Goal: Task Accomplishment & Management: Manage account settings

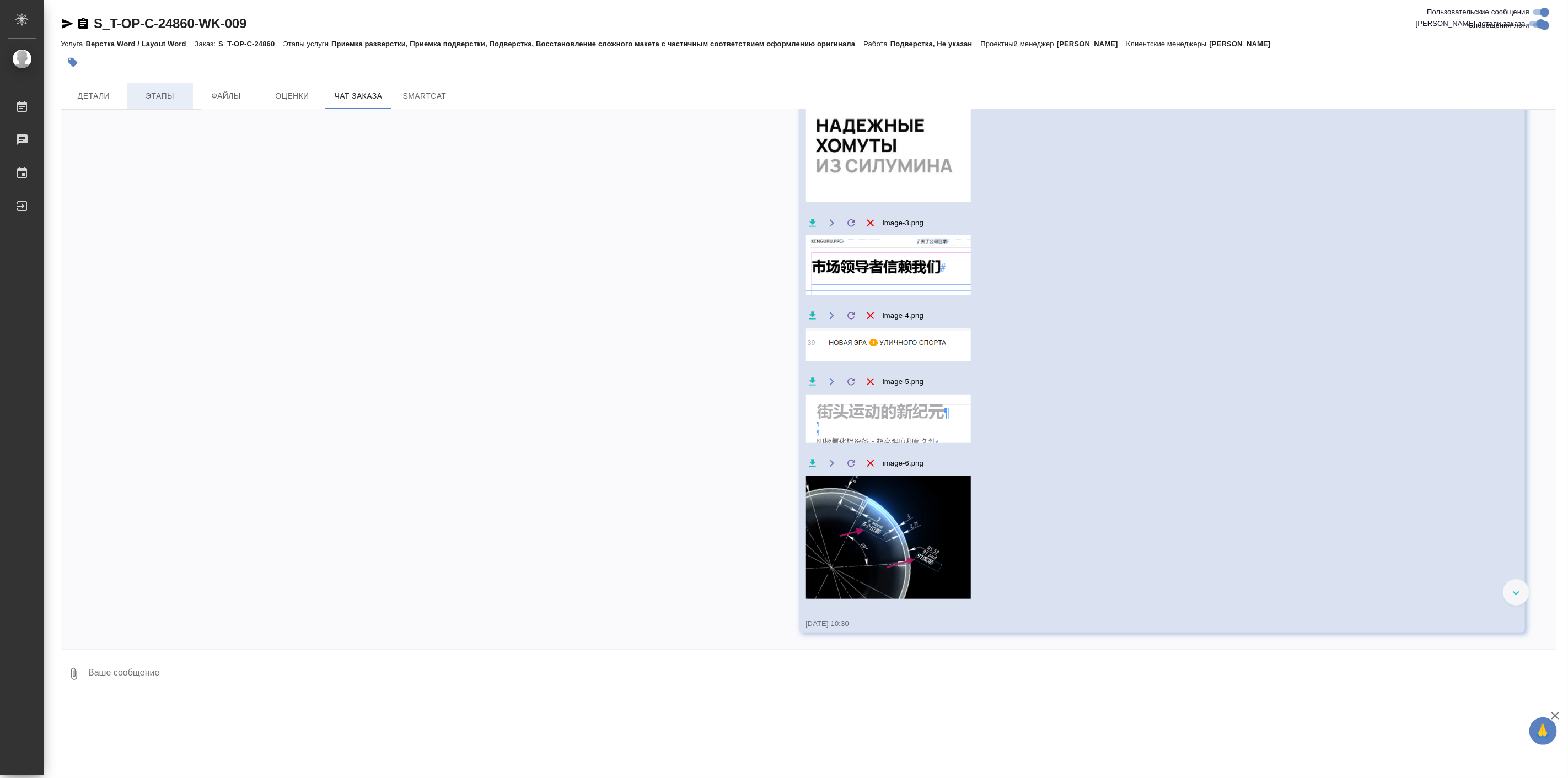
scroll to position [4224, 0]
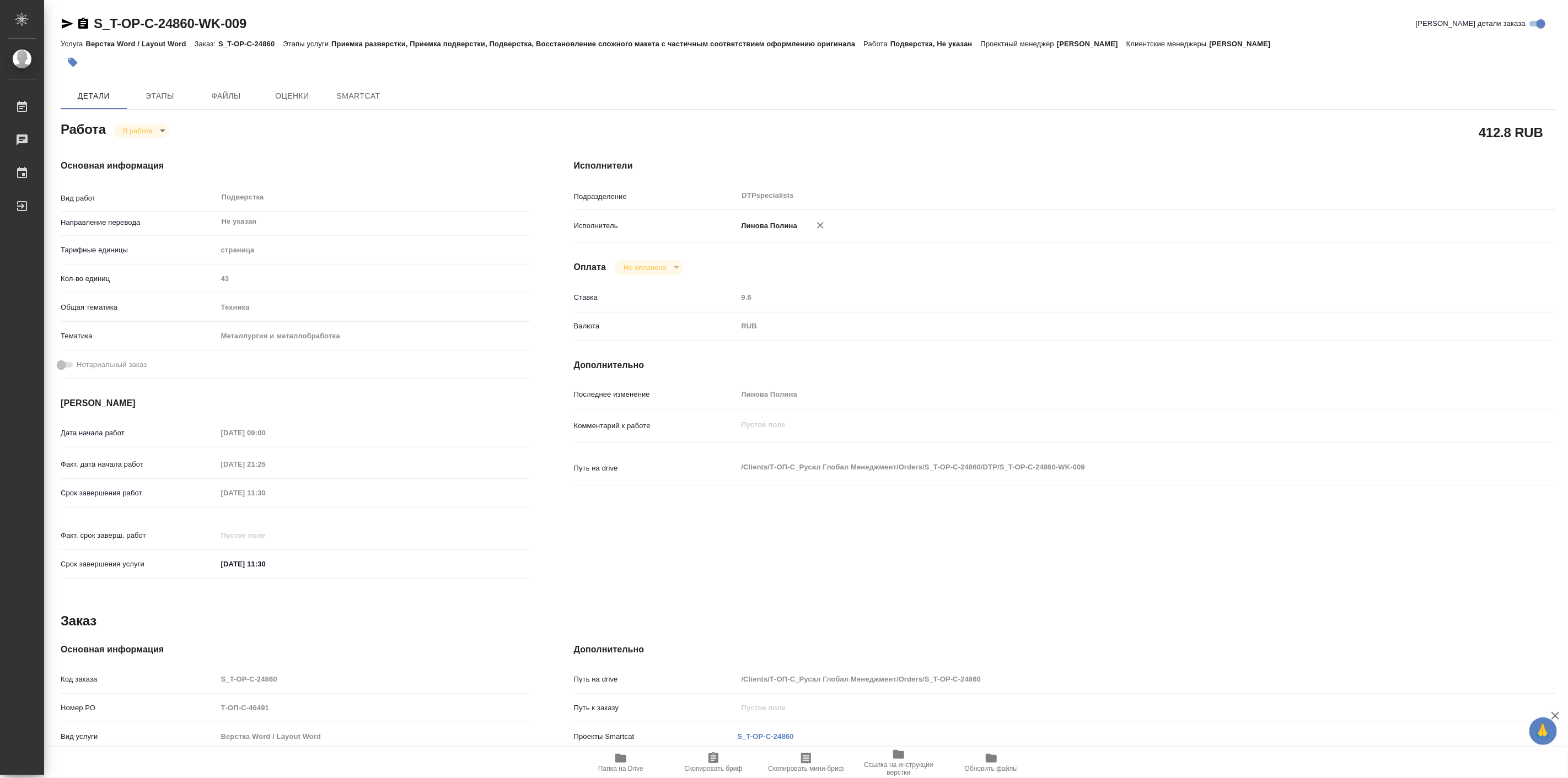
type textarea "x"
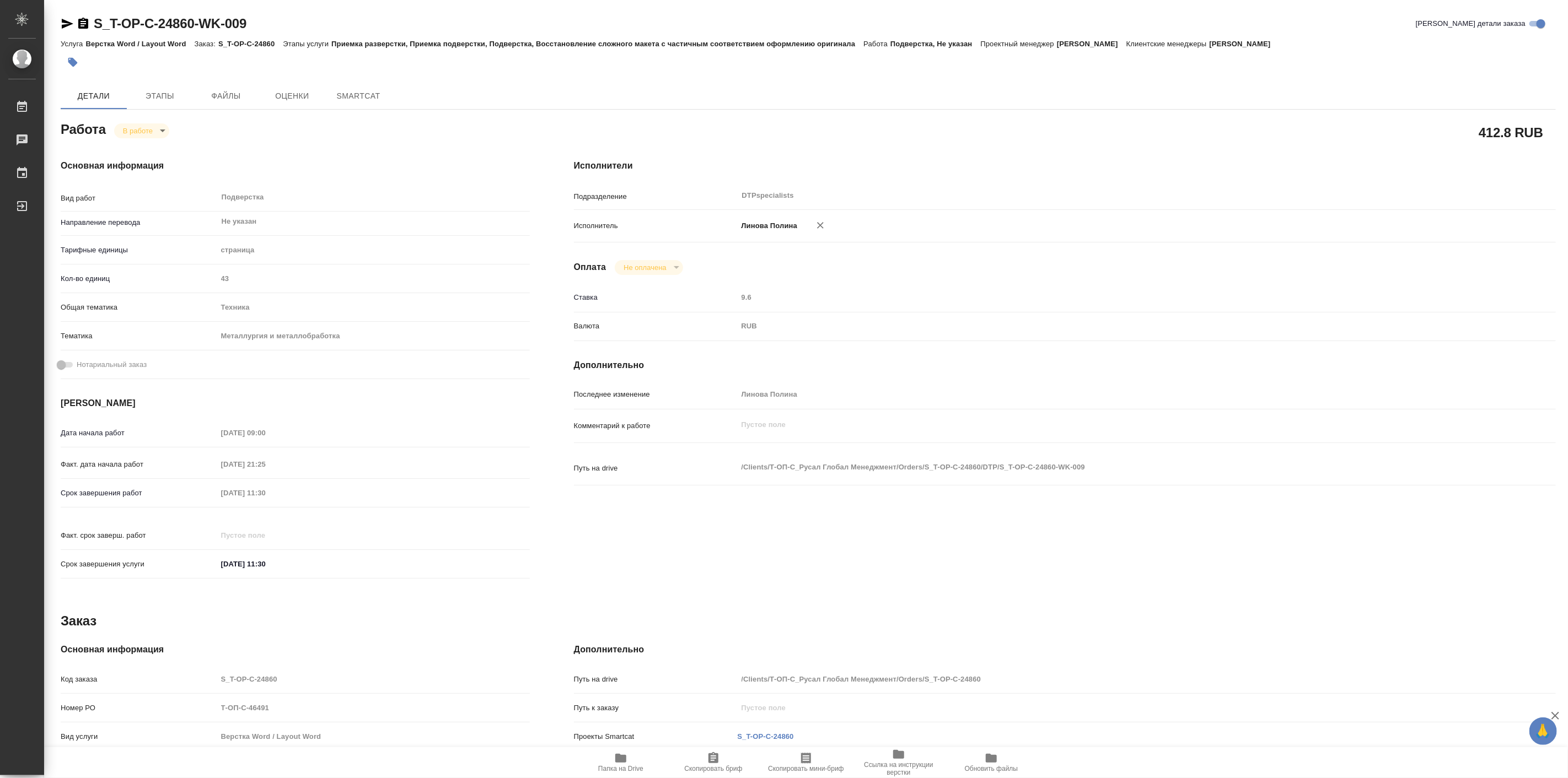
type textarea "x"
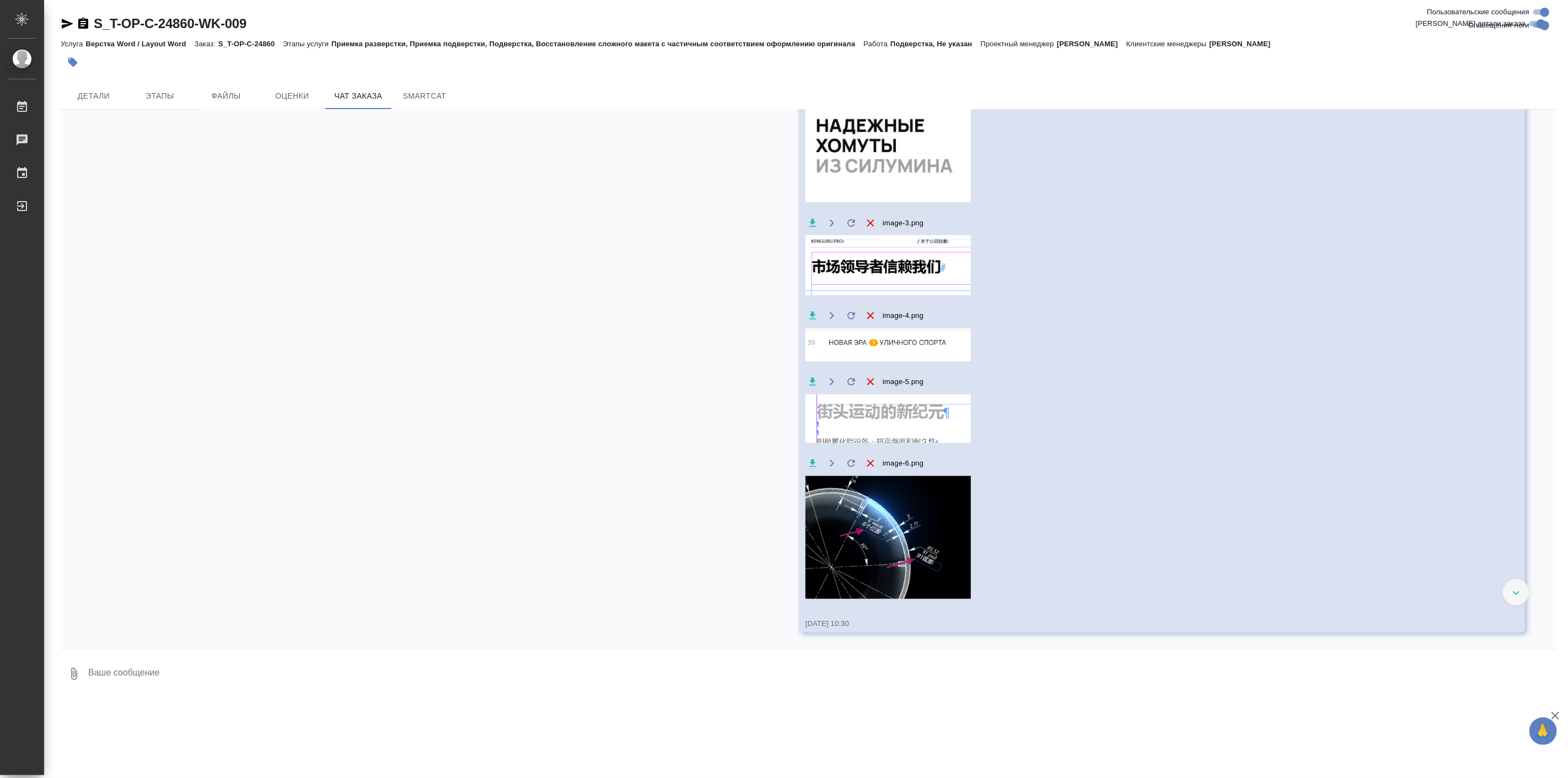
scroll to position [4326, 0]
click at [103, 96] on span "Детали" at bounding box center [94, 96] width 53 height 14
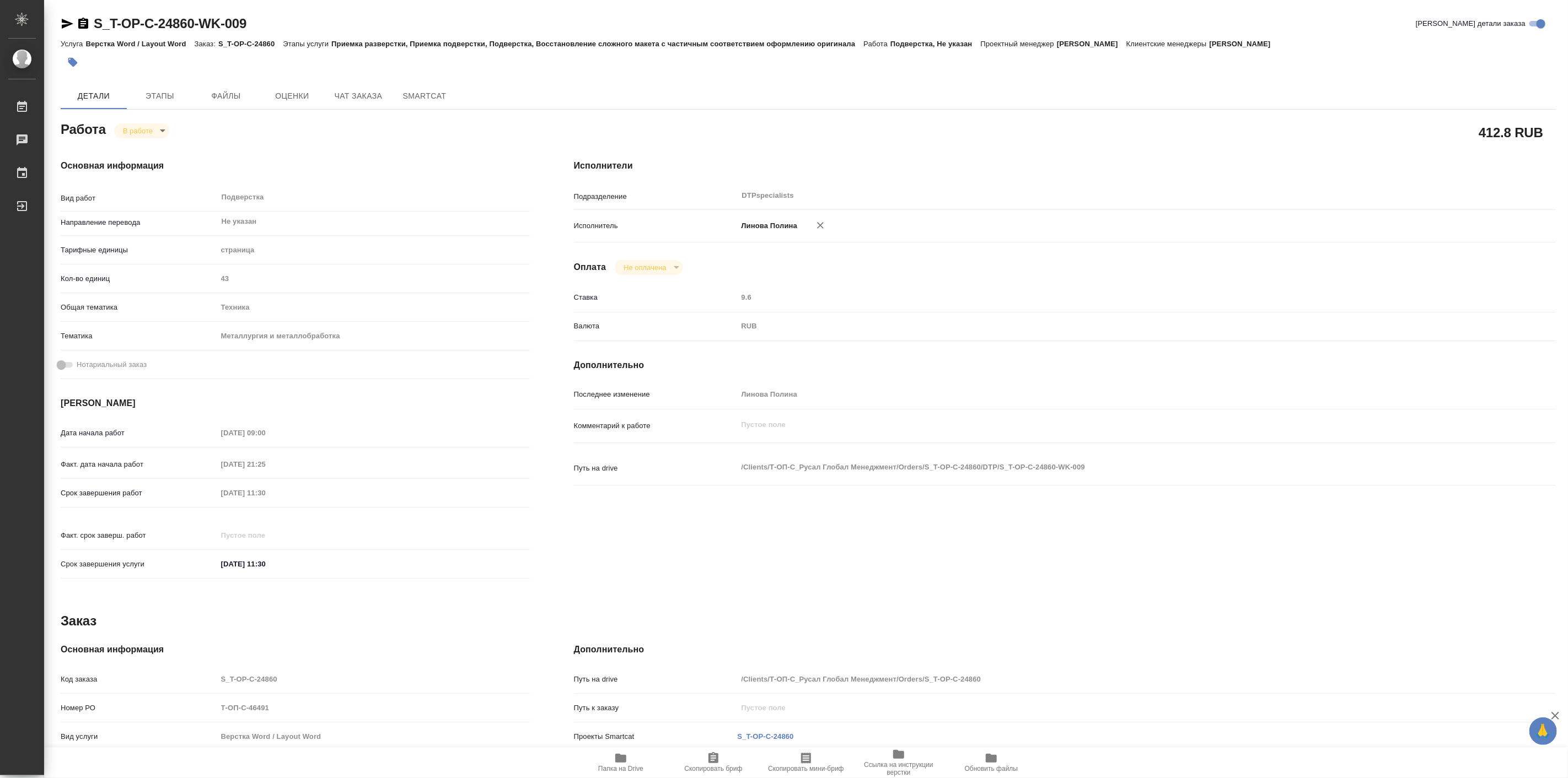
type textarea "x"
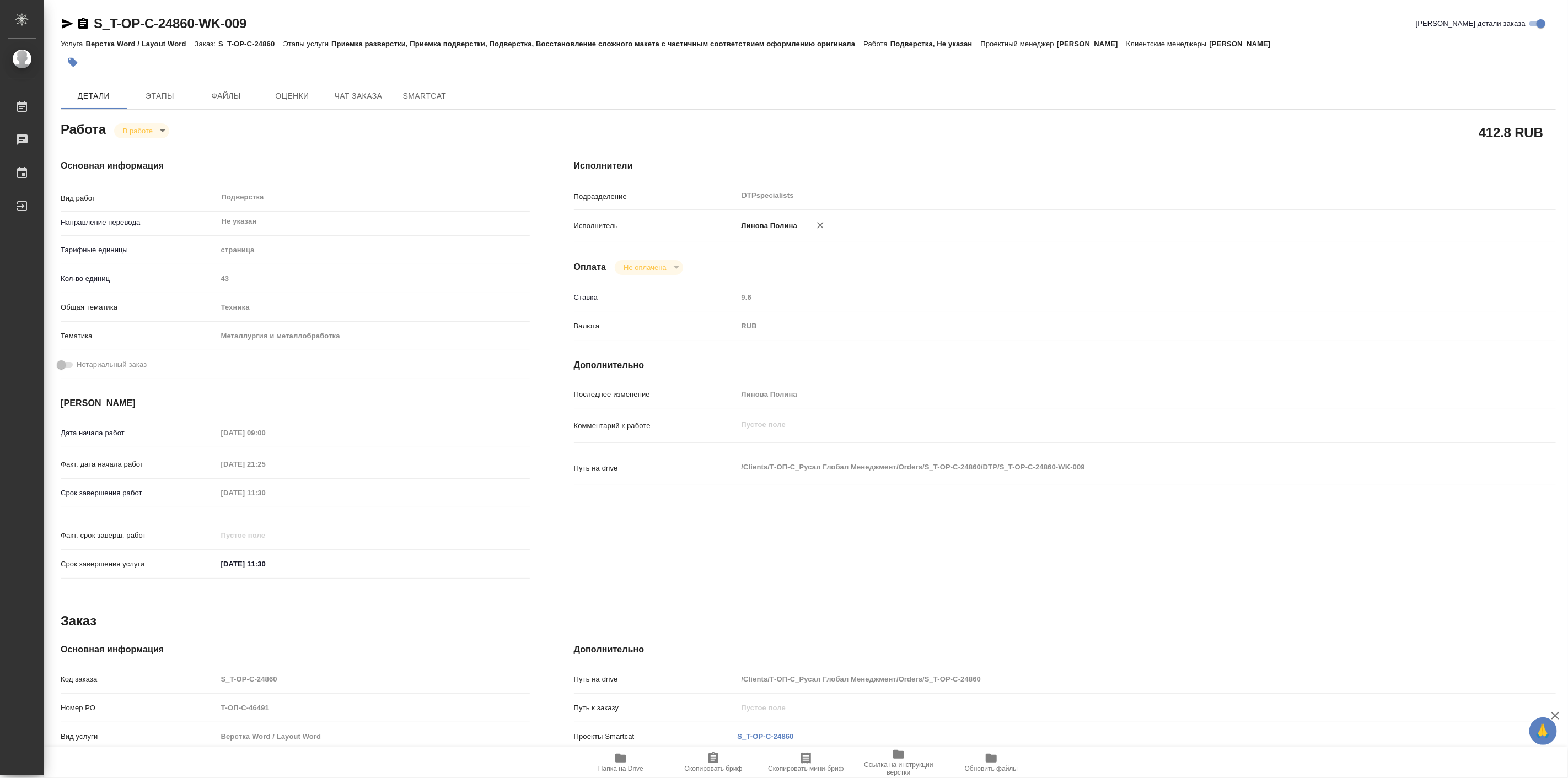
type textarea "x"
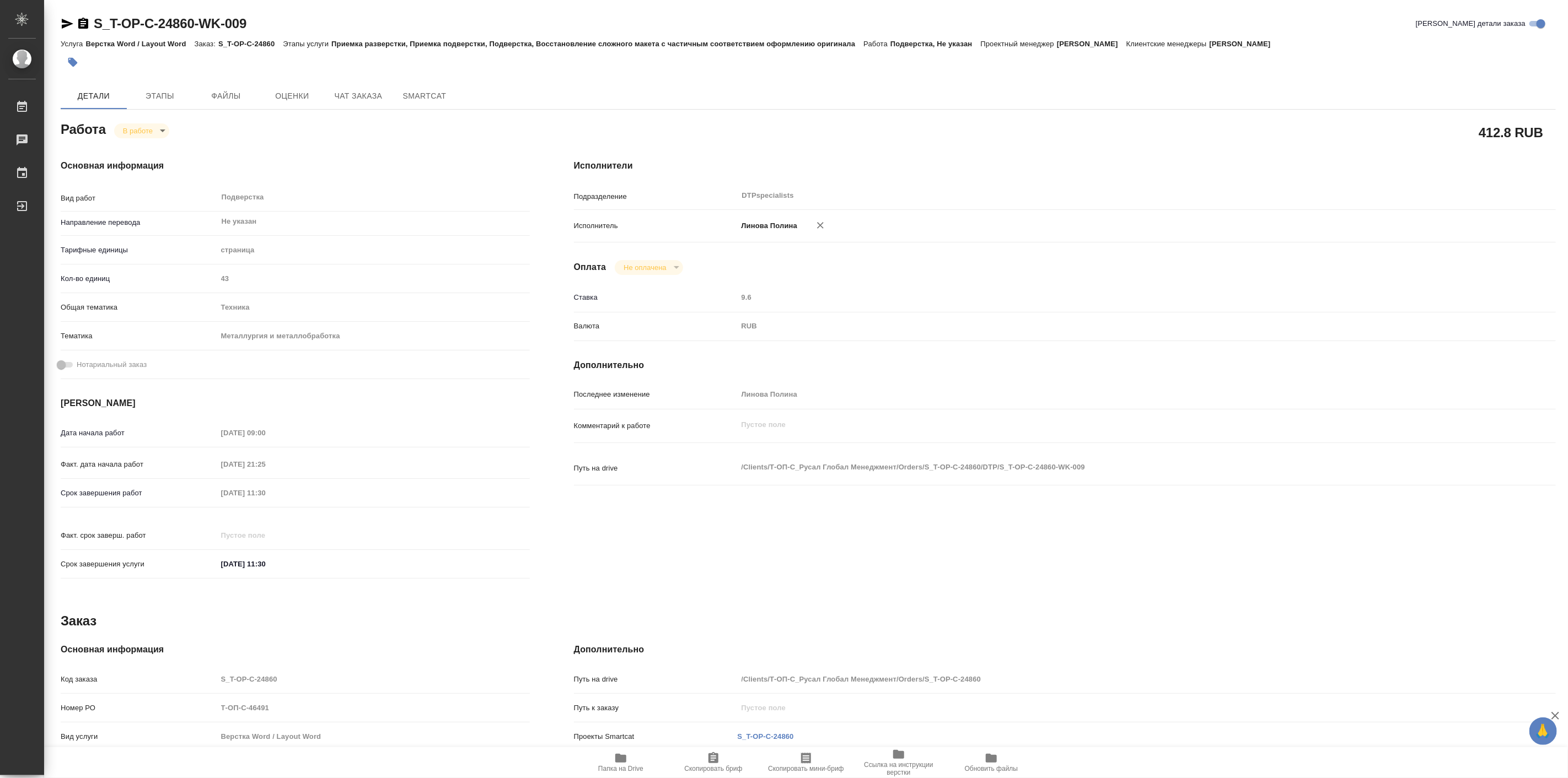
type textarea "x"
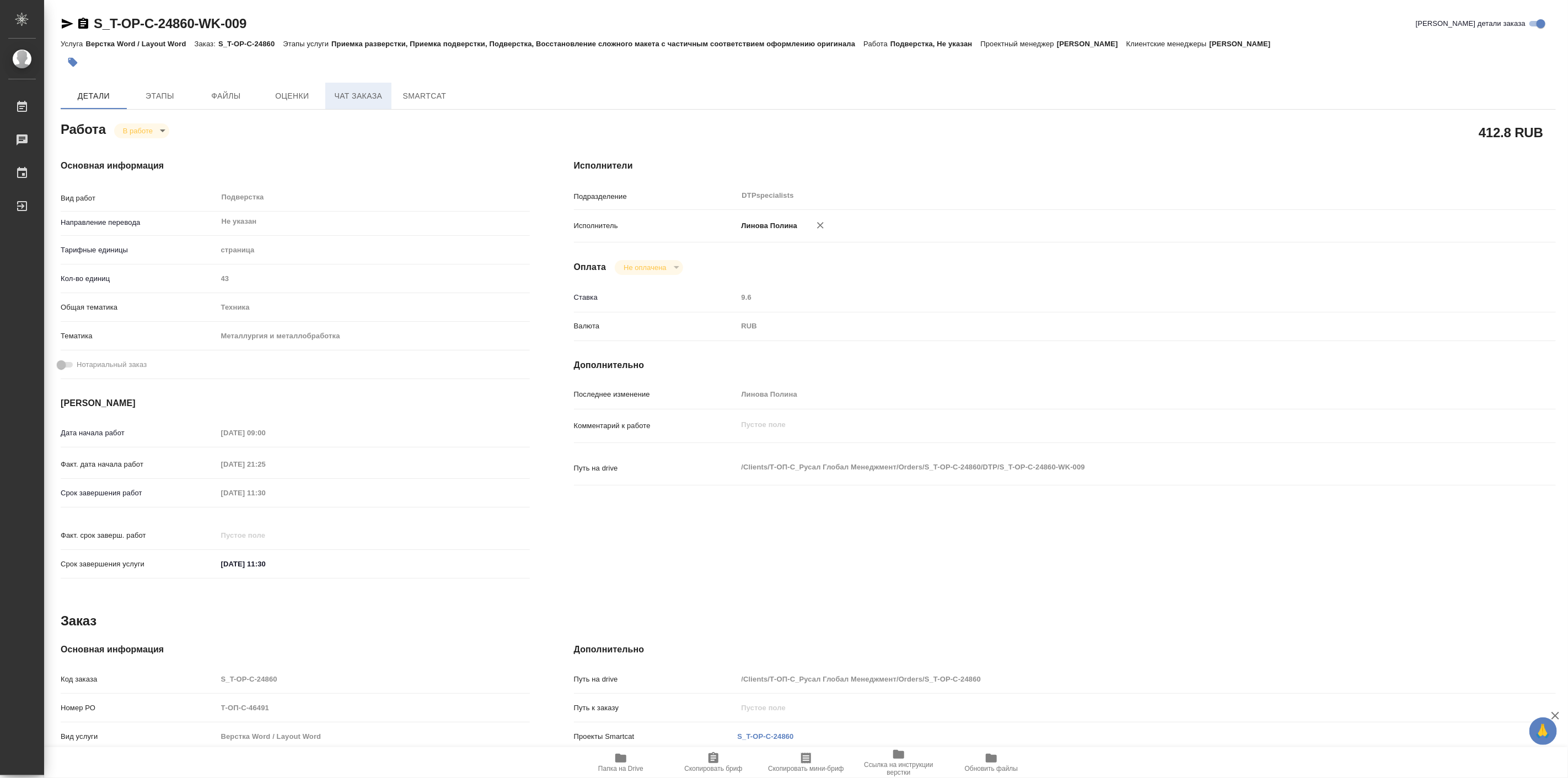
click at [334, 99] on span "Чат заказа" at bounding box center [358, 96] width 53 height 14
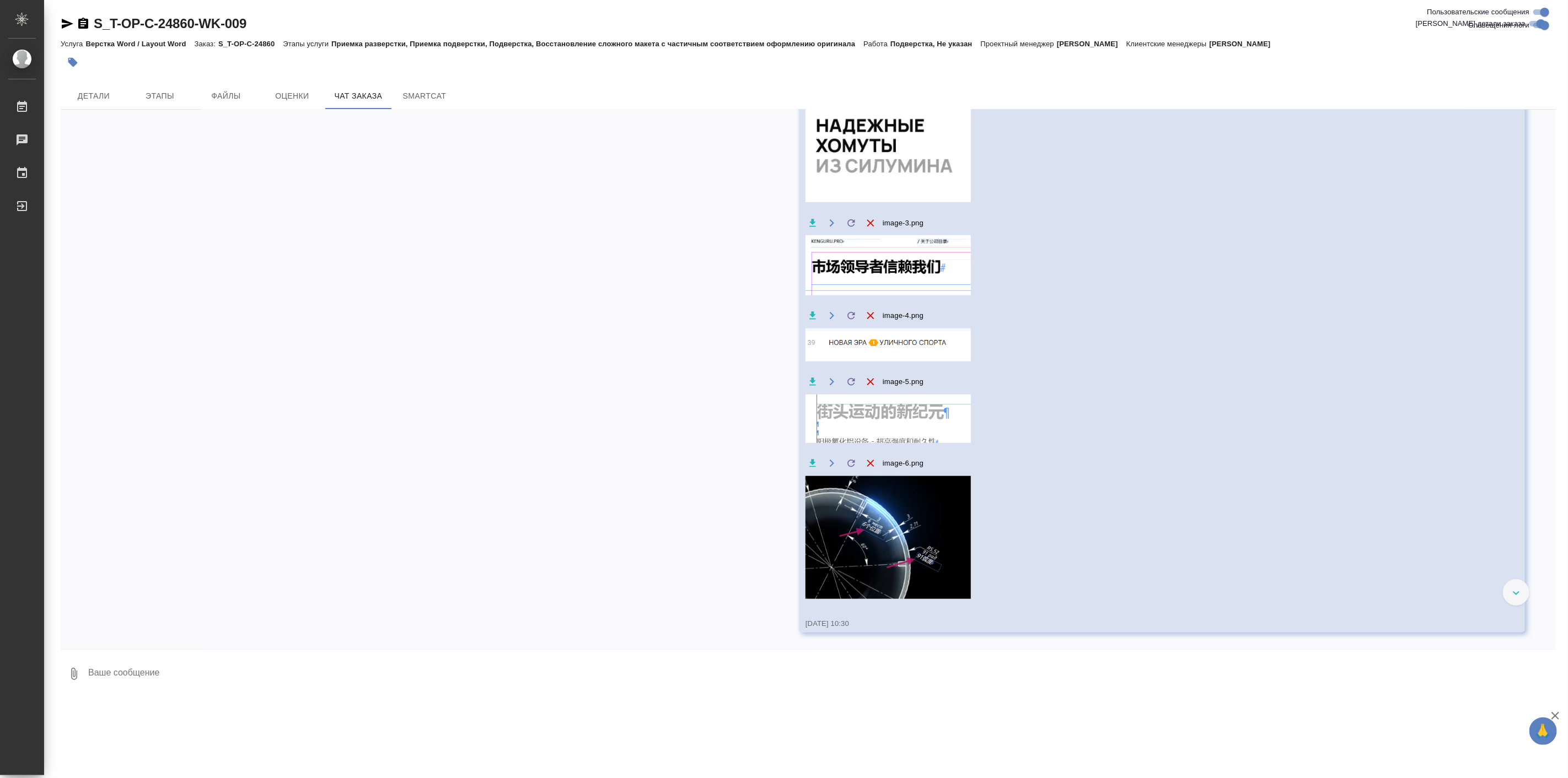
scroll to position [4326, 0]
click at [107, 94] on span "Детали" at bounding box center [94, 96] width 53 height 14
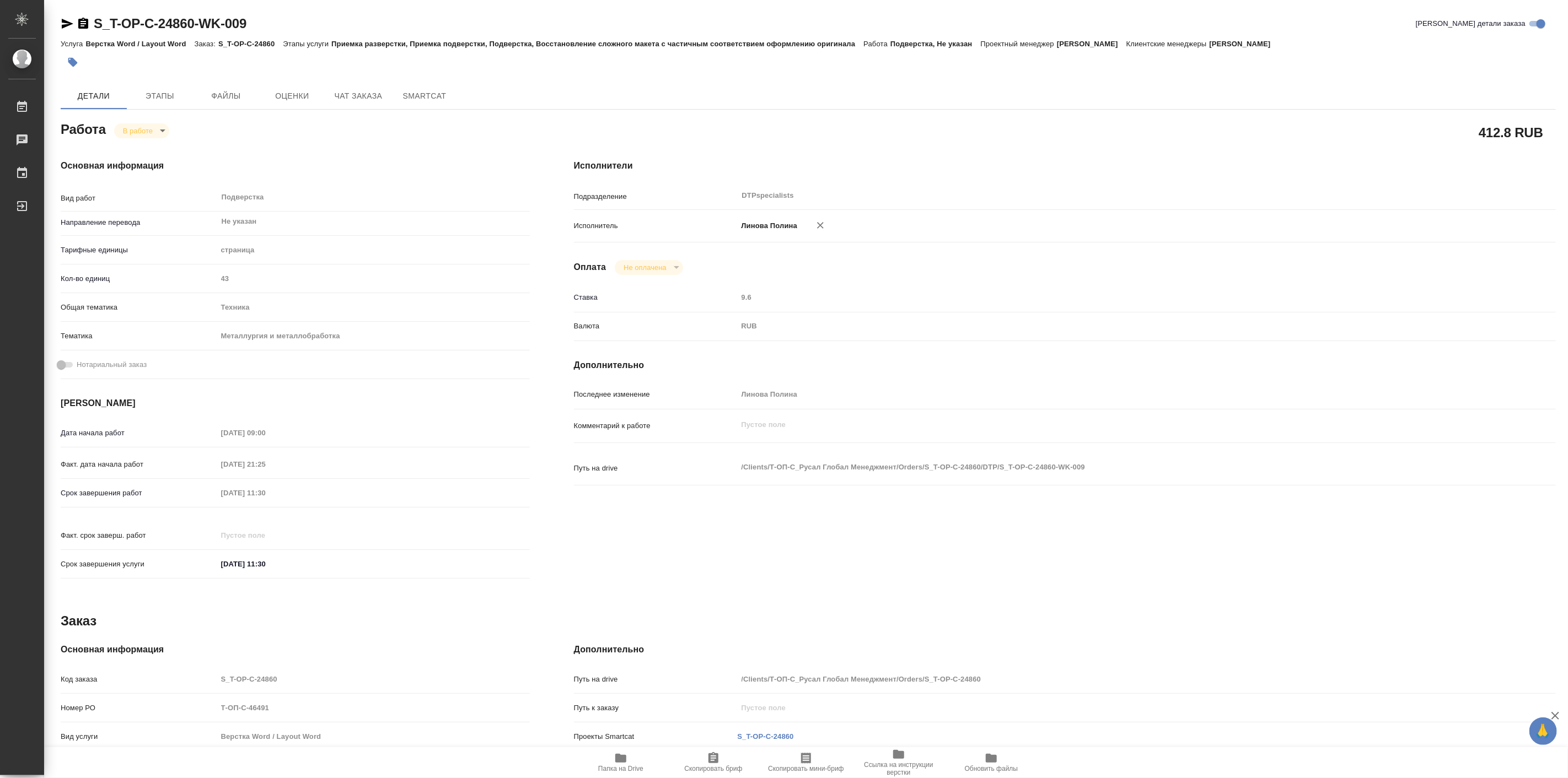
type textarea "x"
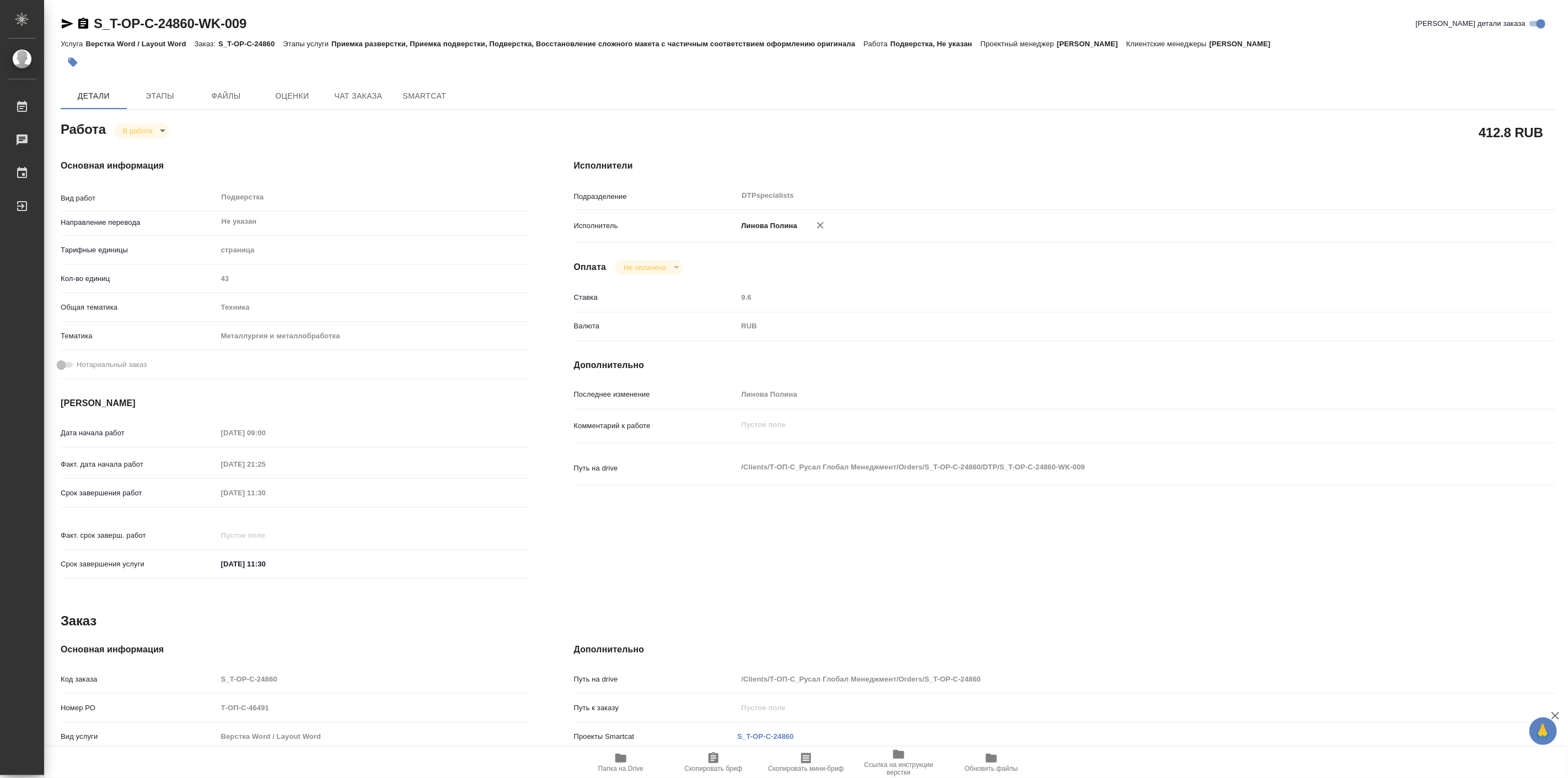
type textarea "x"
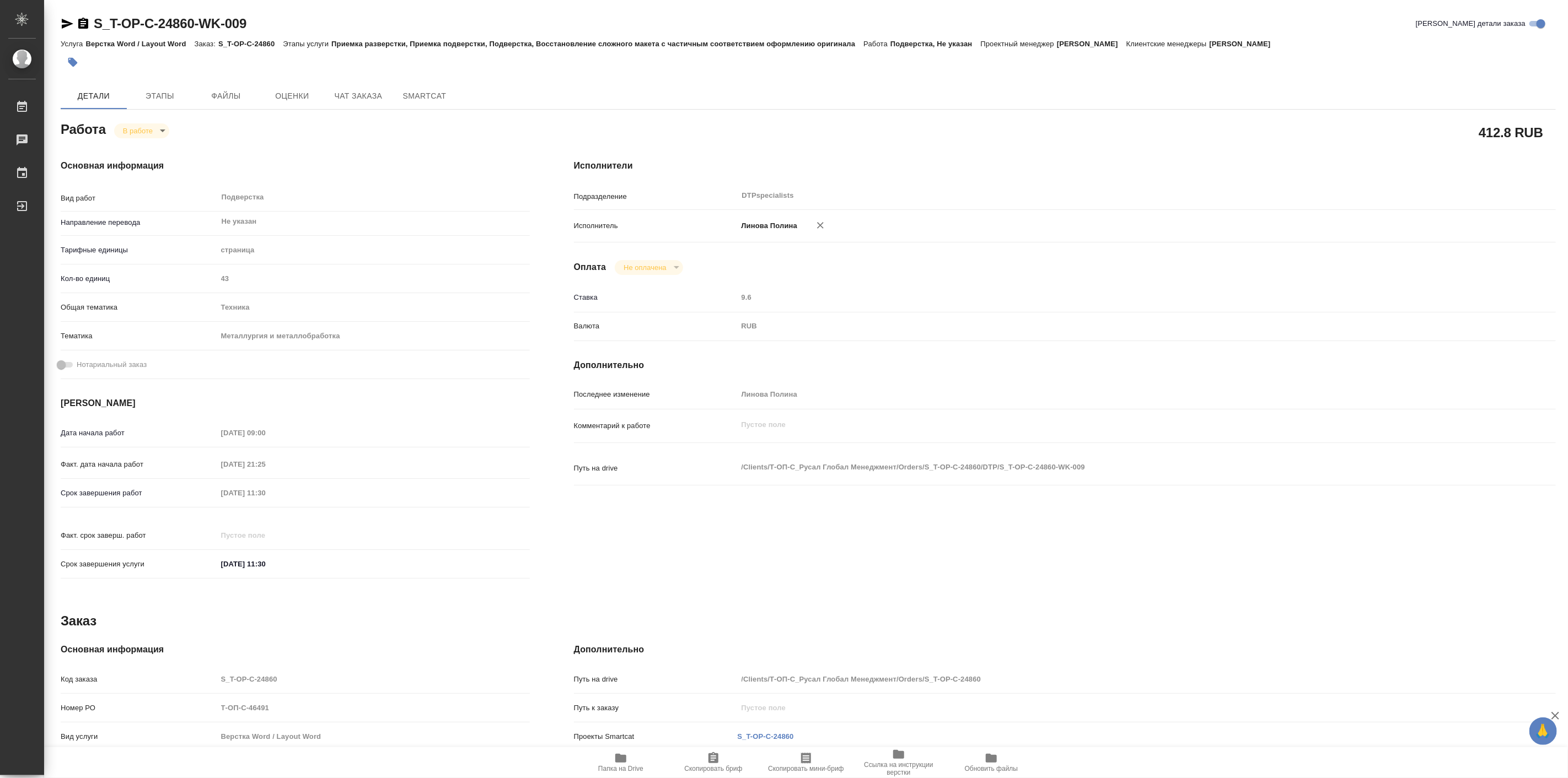
type textarea "x"
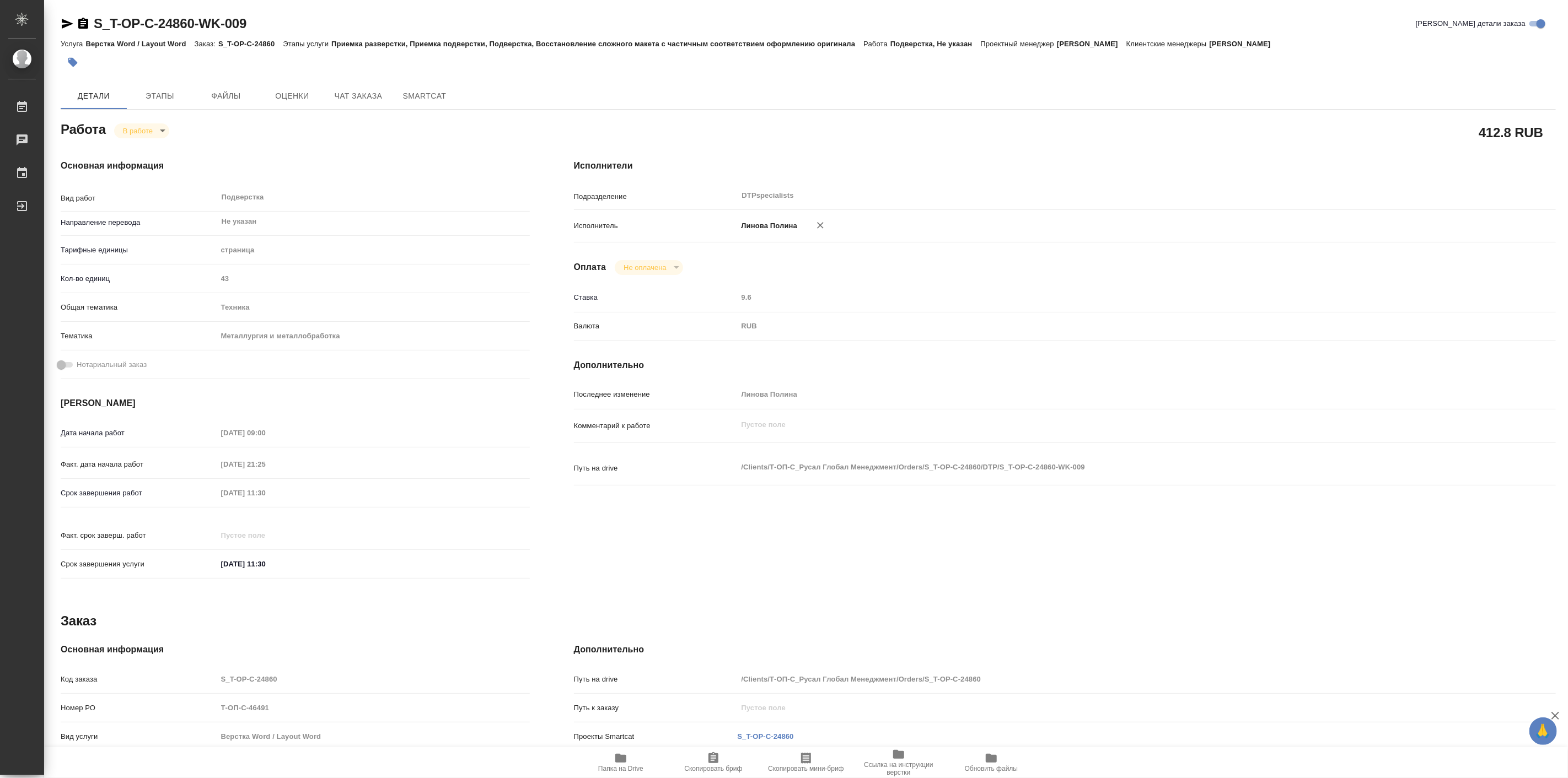
type textarea "x"
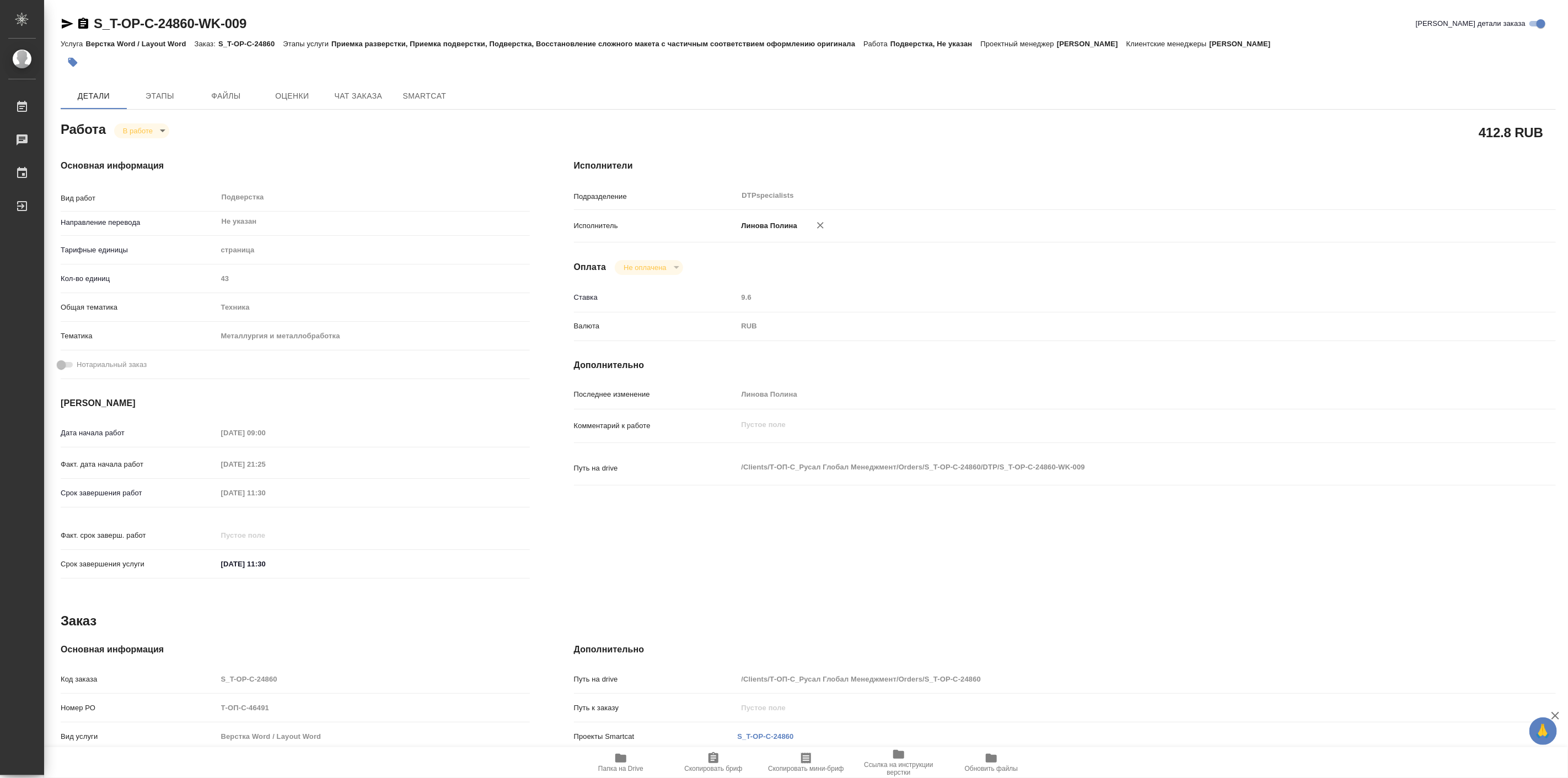
type textarea "x"
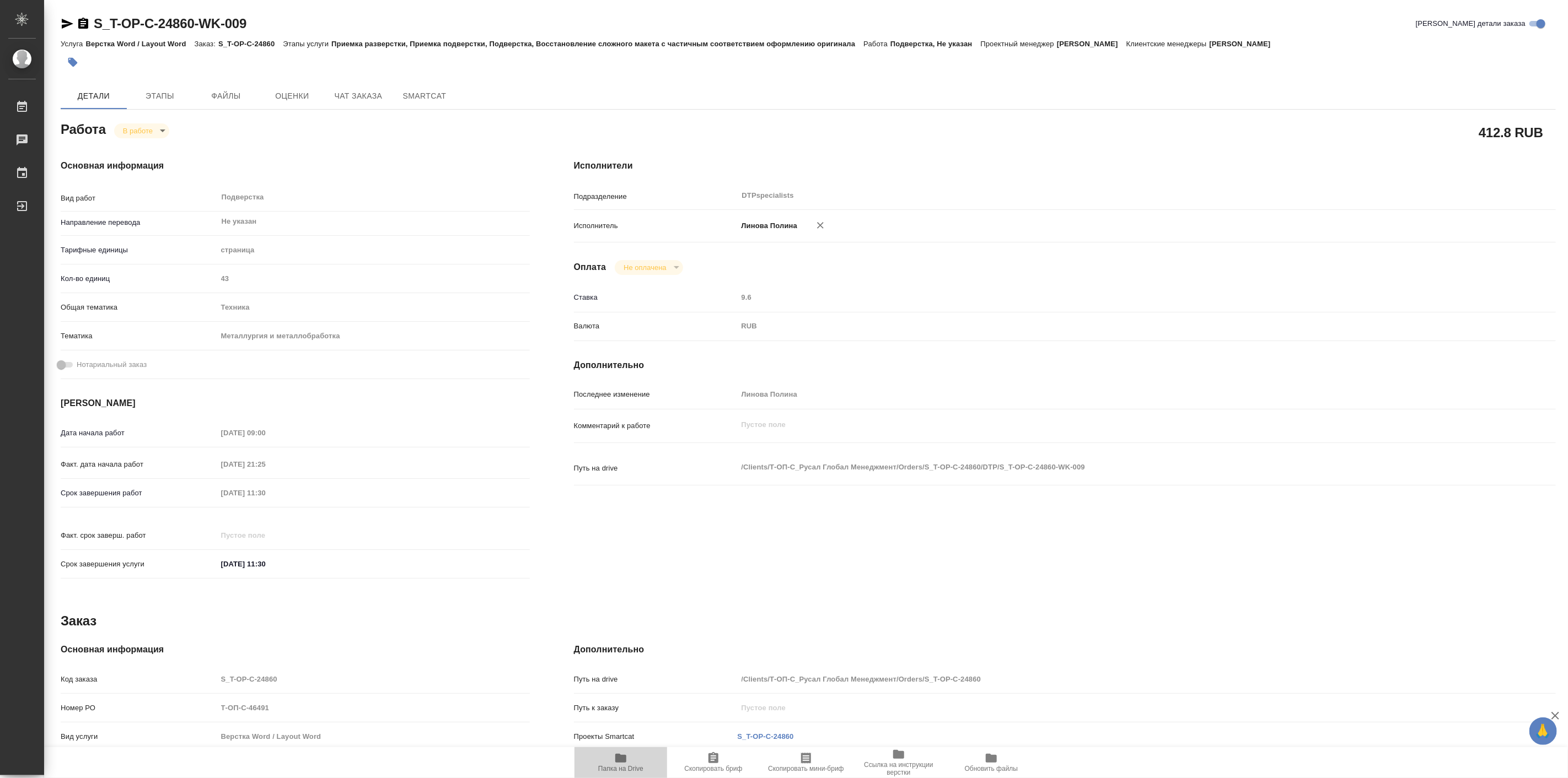
click at [619, 764] on icon "button" at bounding box center [620, 758] width 13 height 13
click at [141, 127] on body "🙏 .cls-1 fill:#fff; AWATERA Linova Polina Работы 0 Чаты График Выйти S_T-OP-C-2…" at bounding box center [784, 389] width 1568 height 778
click at [148, 147] on button "Выполнен" at bounding box center [142, 149] width 40 height 12
type textarea "x"
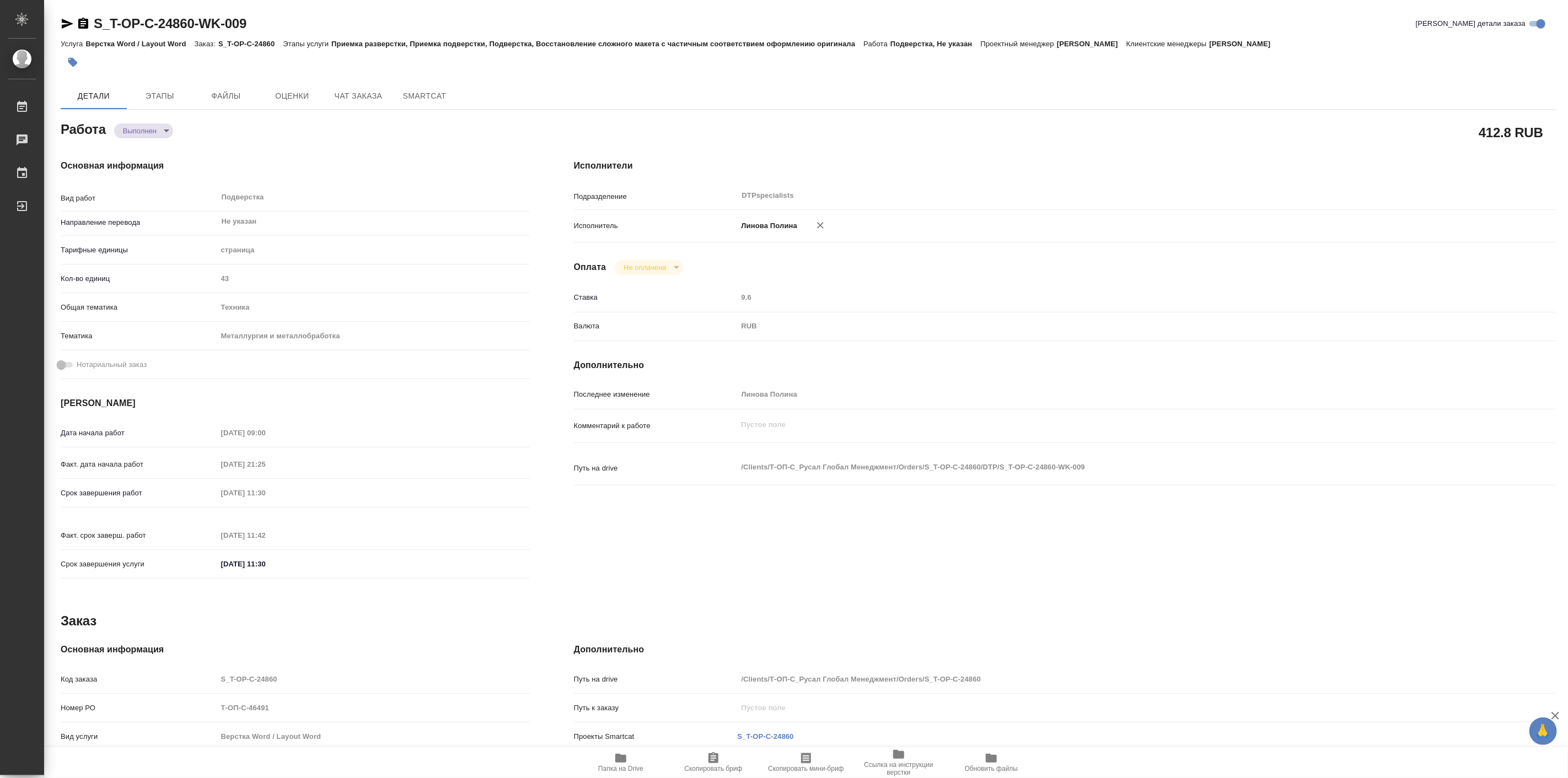
type textarea "x"
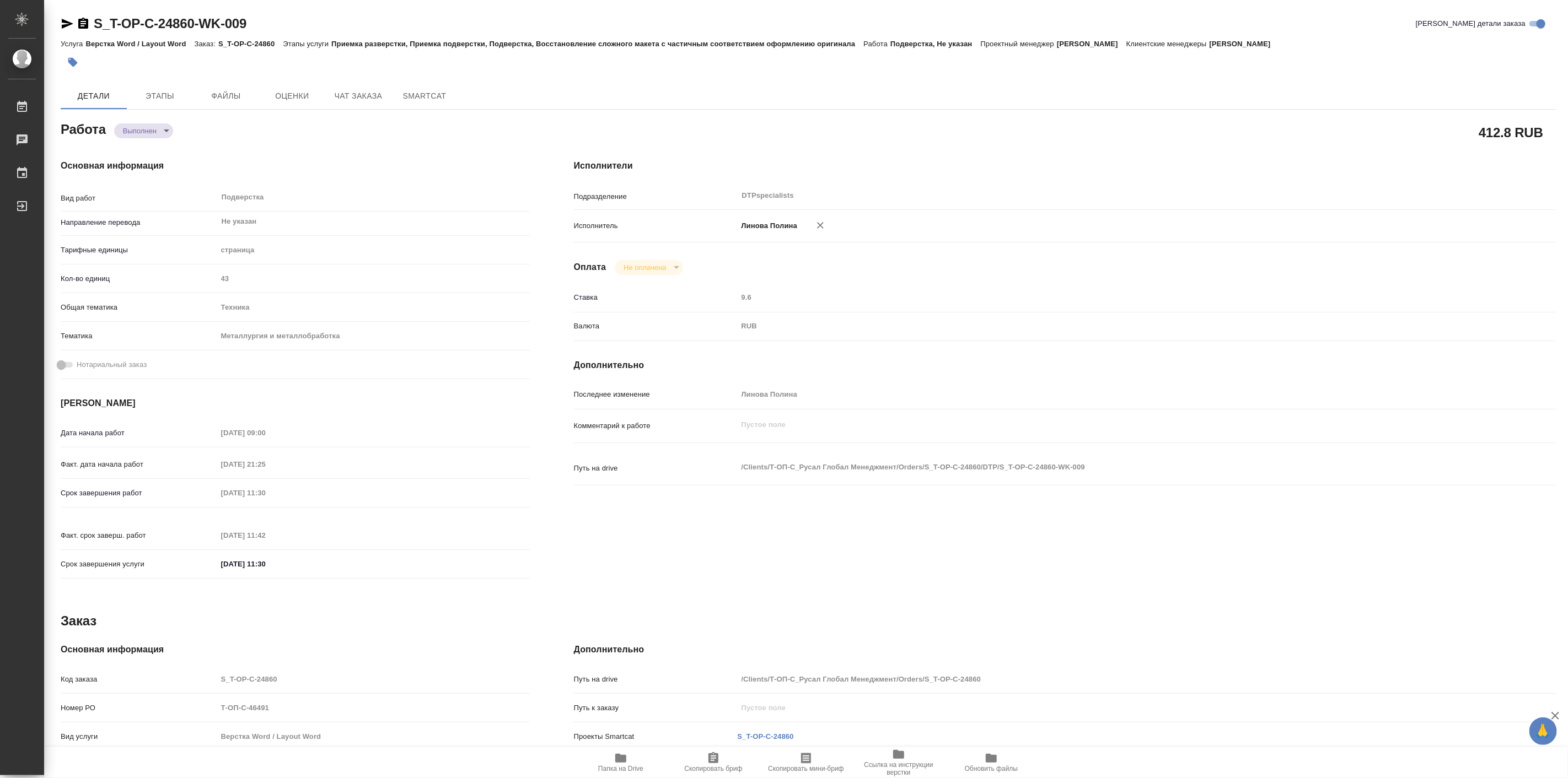
type textarea "x"
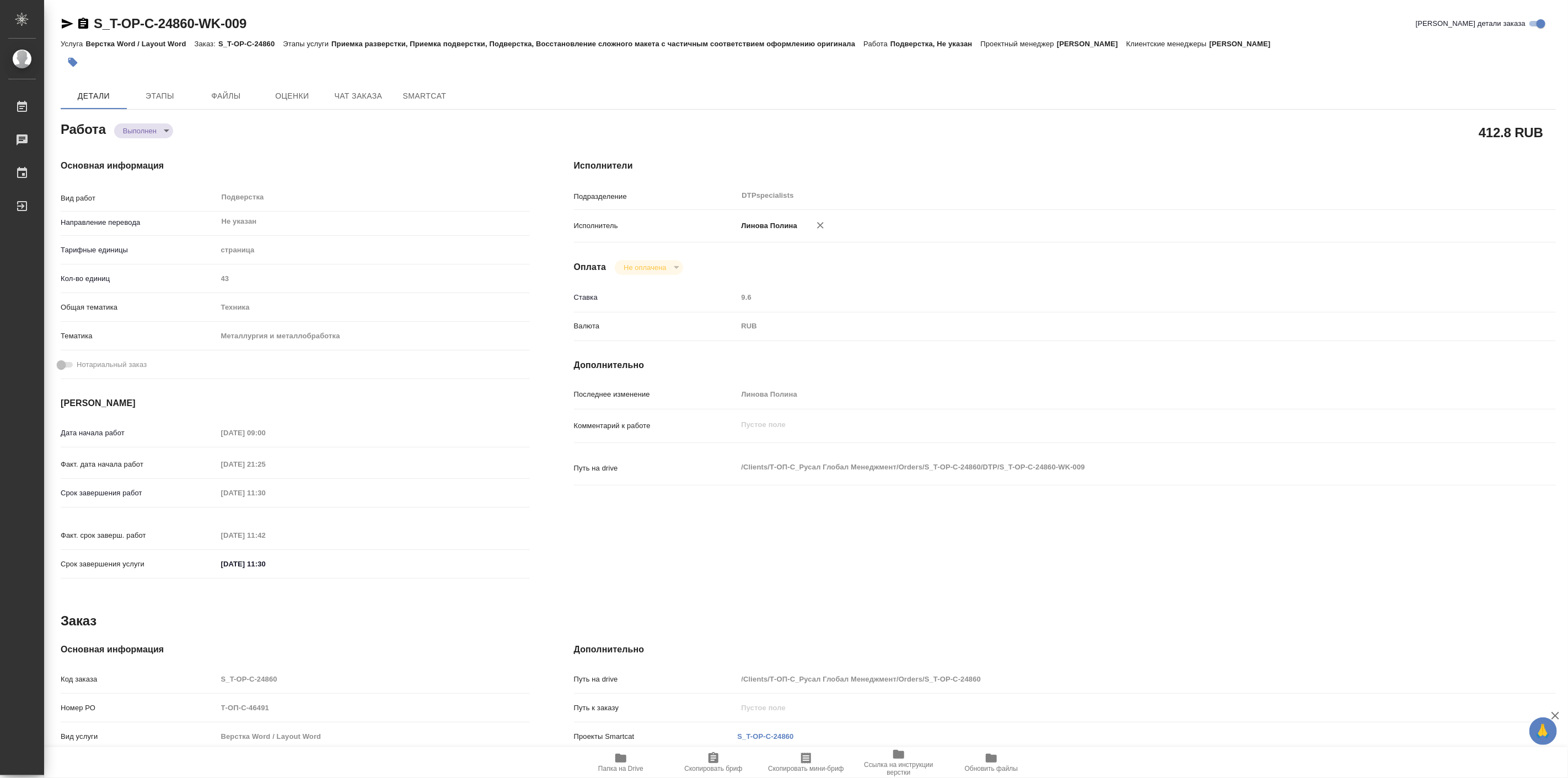
type textarea "x"
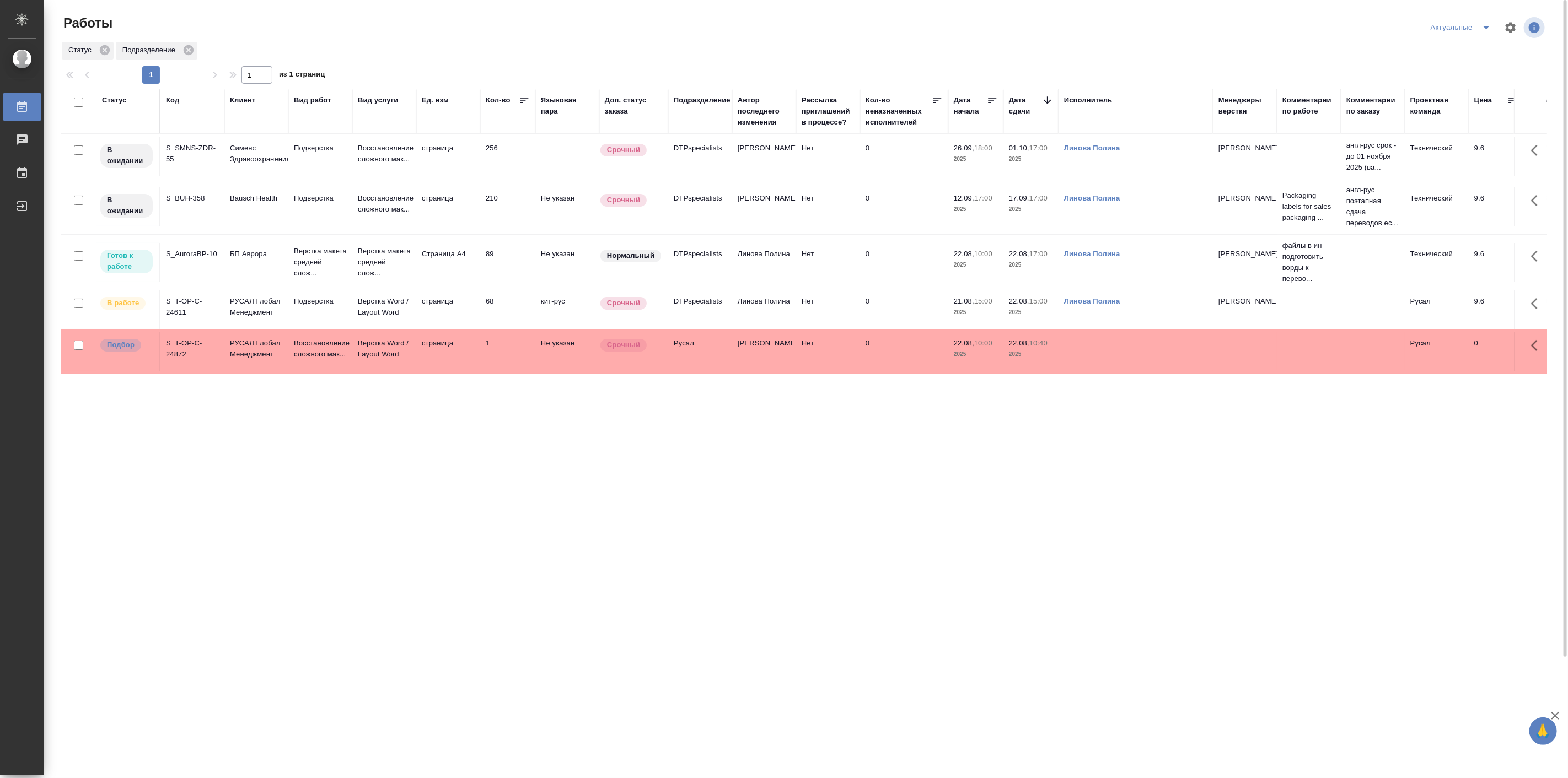
click at [330, 176] on td "Подверстка" at bounding box center [320, 156] width 64 height 39
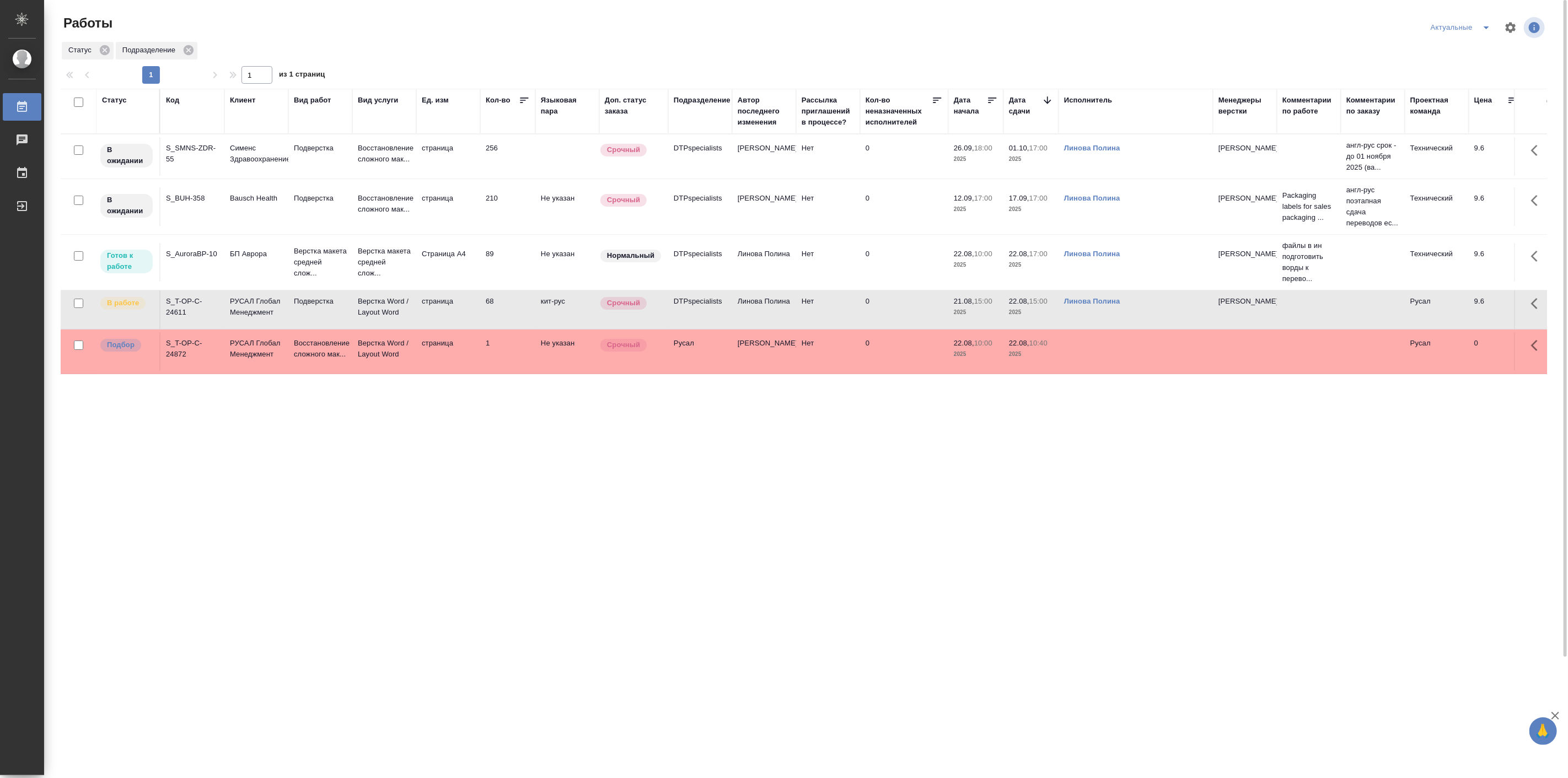
click at [330, 176] on td "Подверстка" at bounding box center [320, 156] width 64 height 39
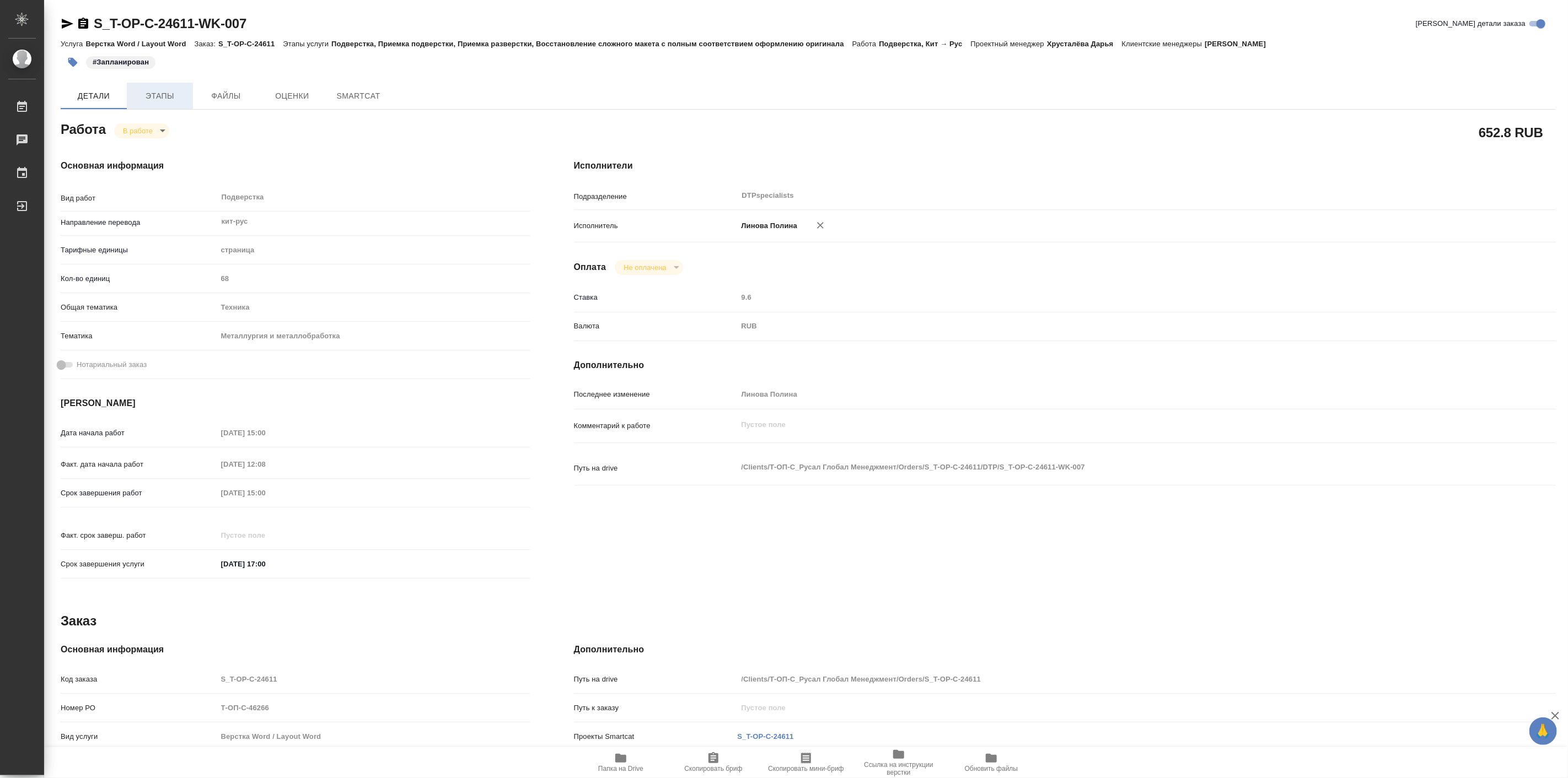
type textarea "x"
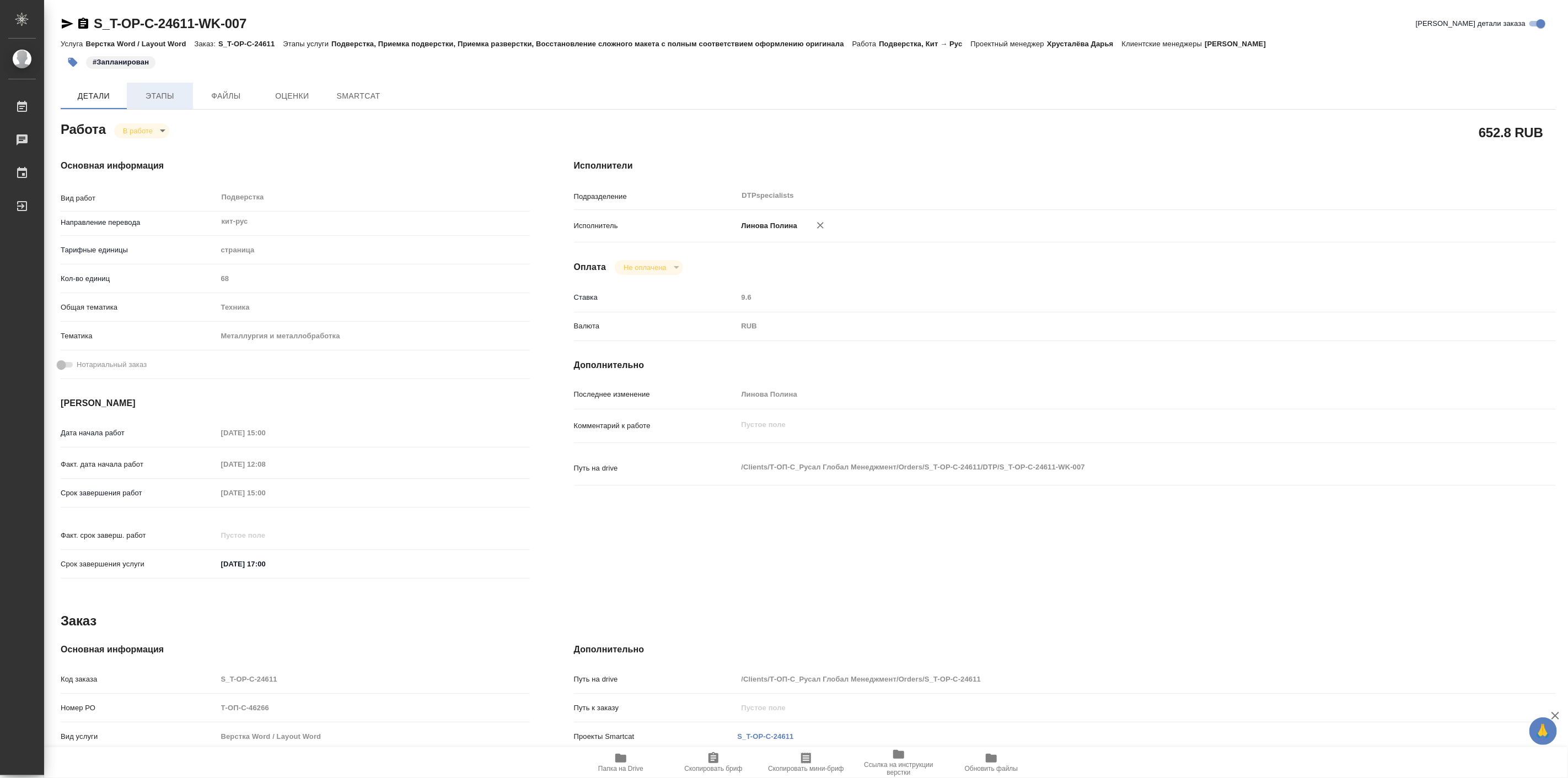
type textarea "x"
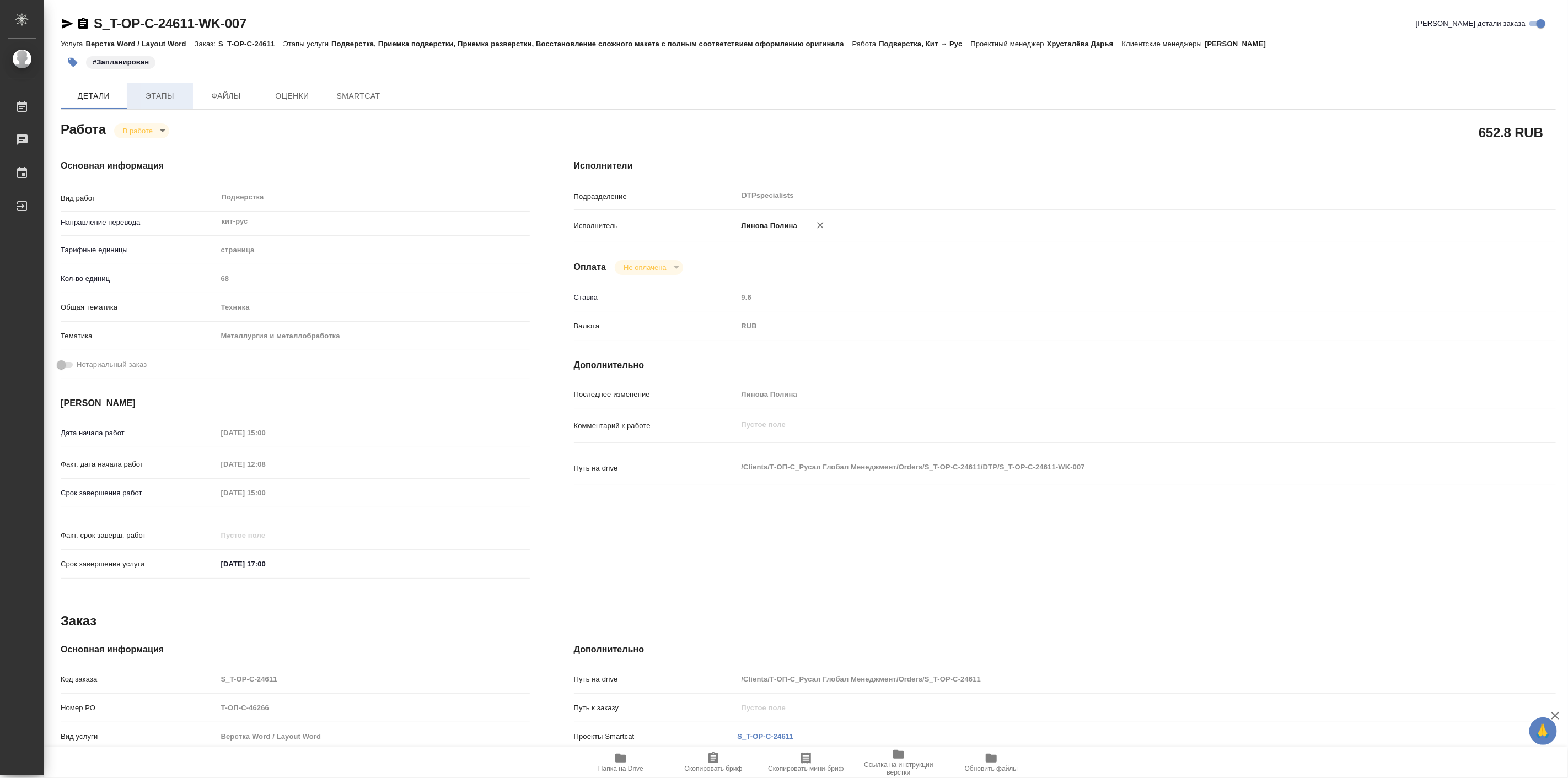
type textarea "x"
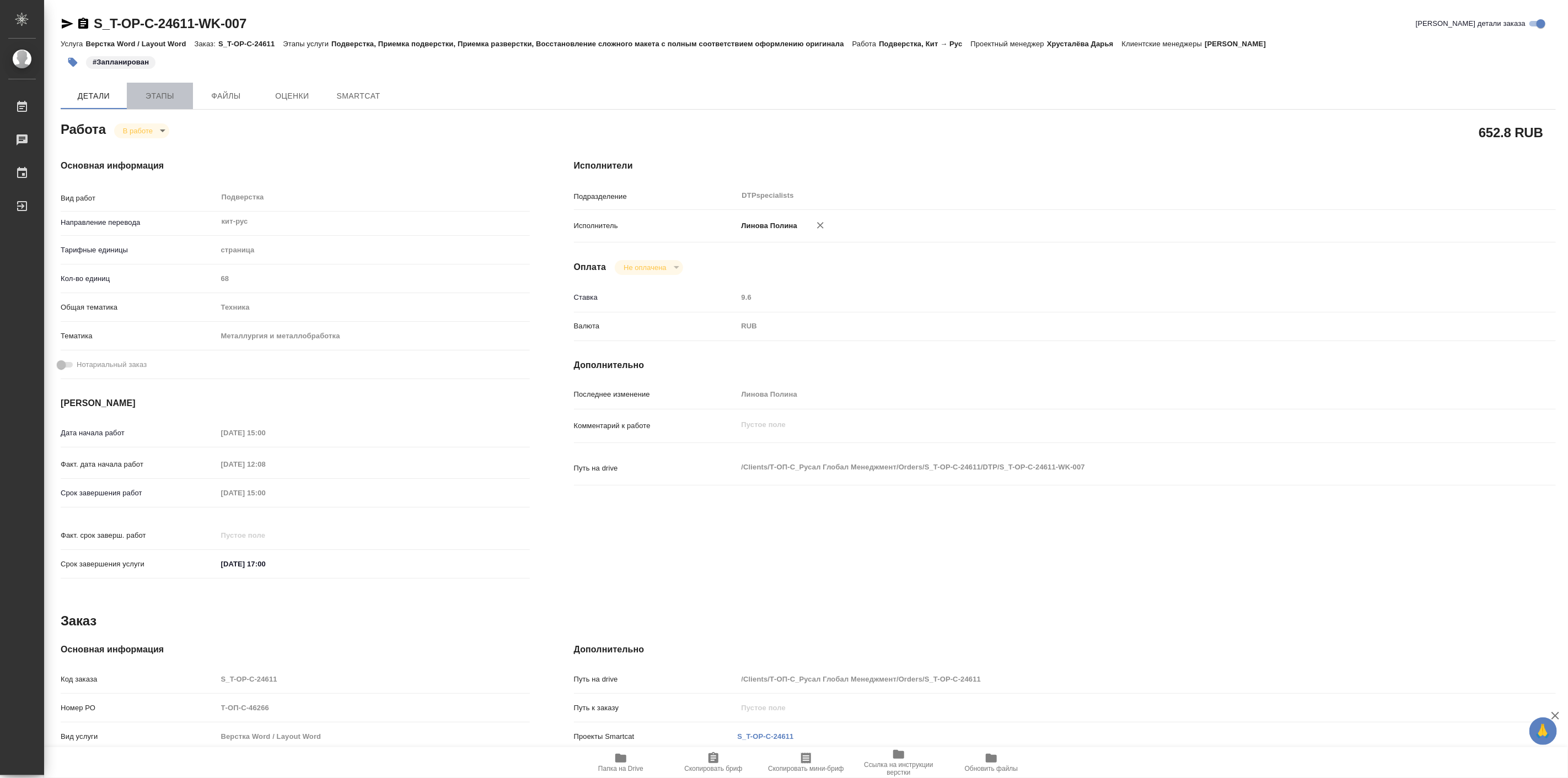
click at [165, 92] on span "Этапы" at bounding box center [160, 96] width 53 height 14
type textarea "x"
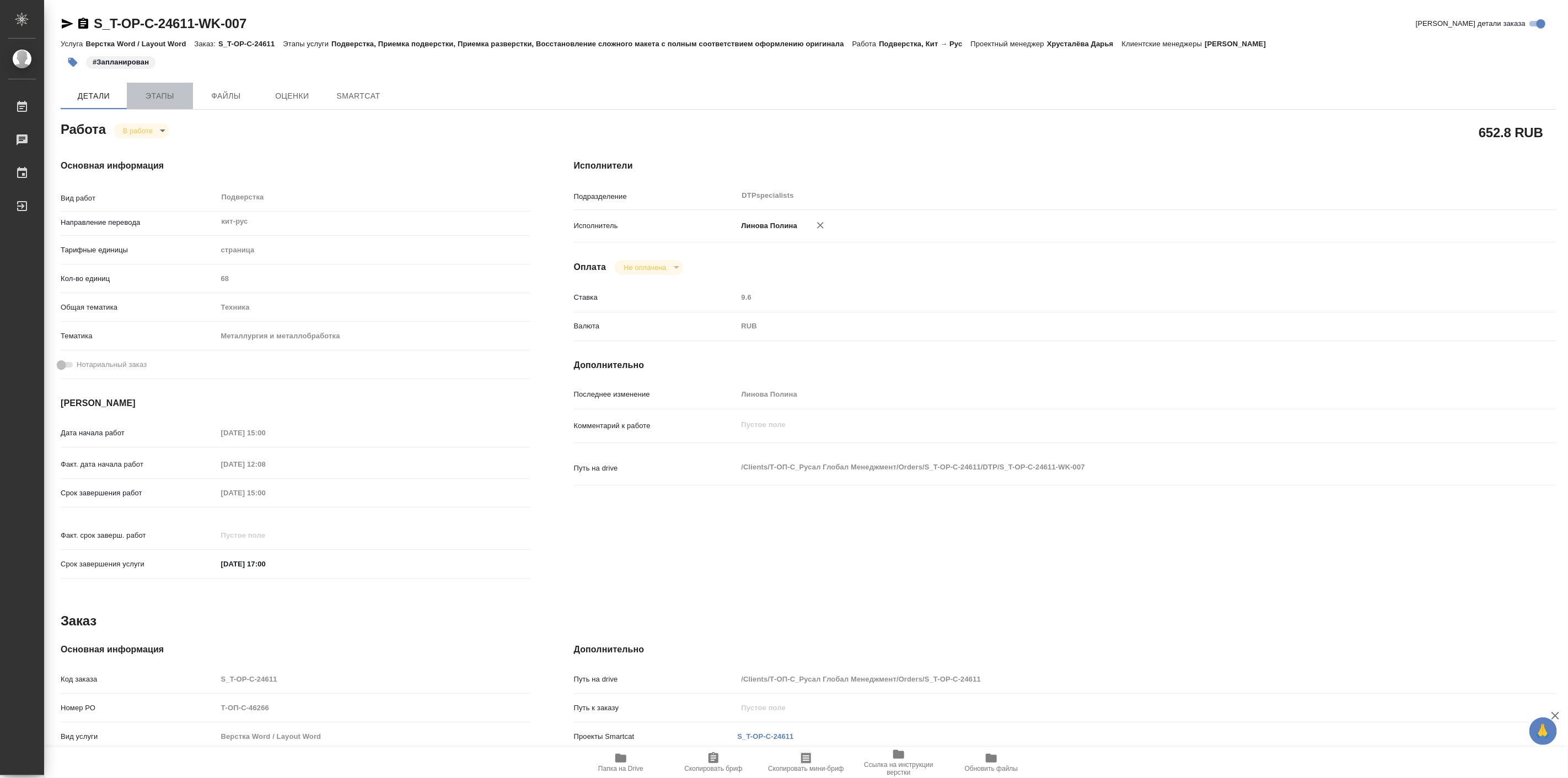
type textarea "x"
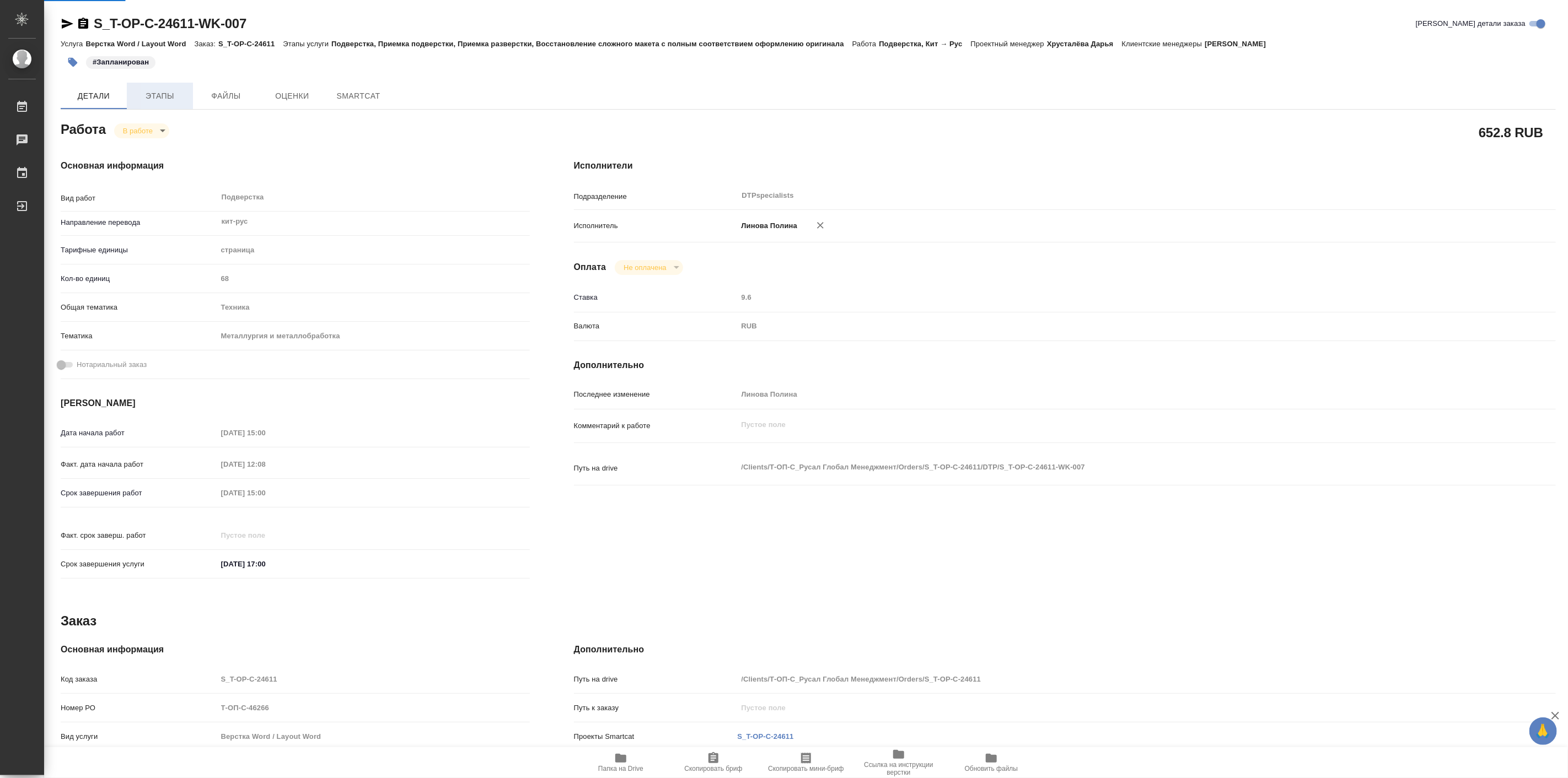
type textarea "x"
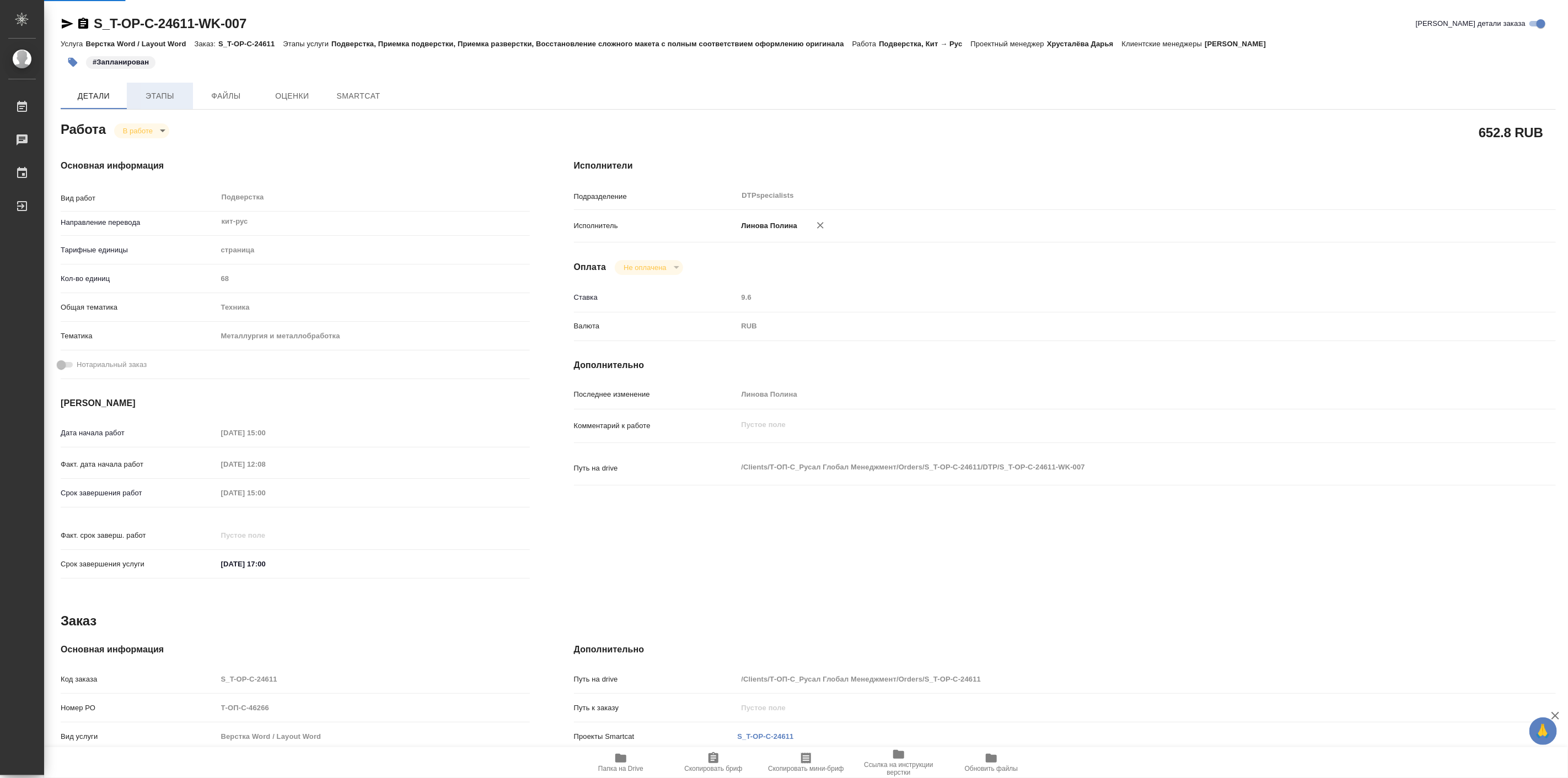
type textarea "x"
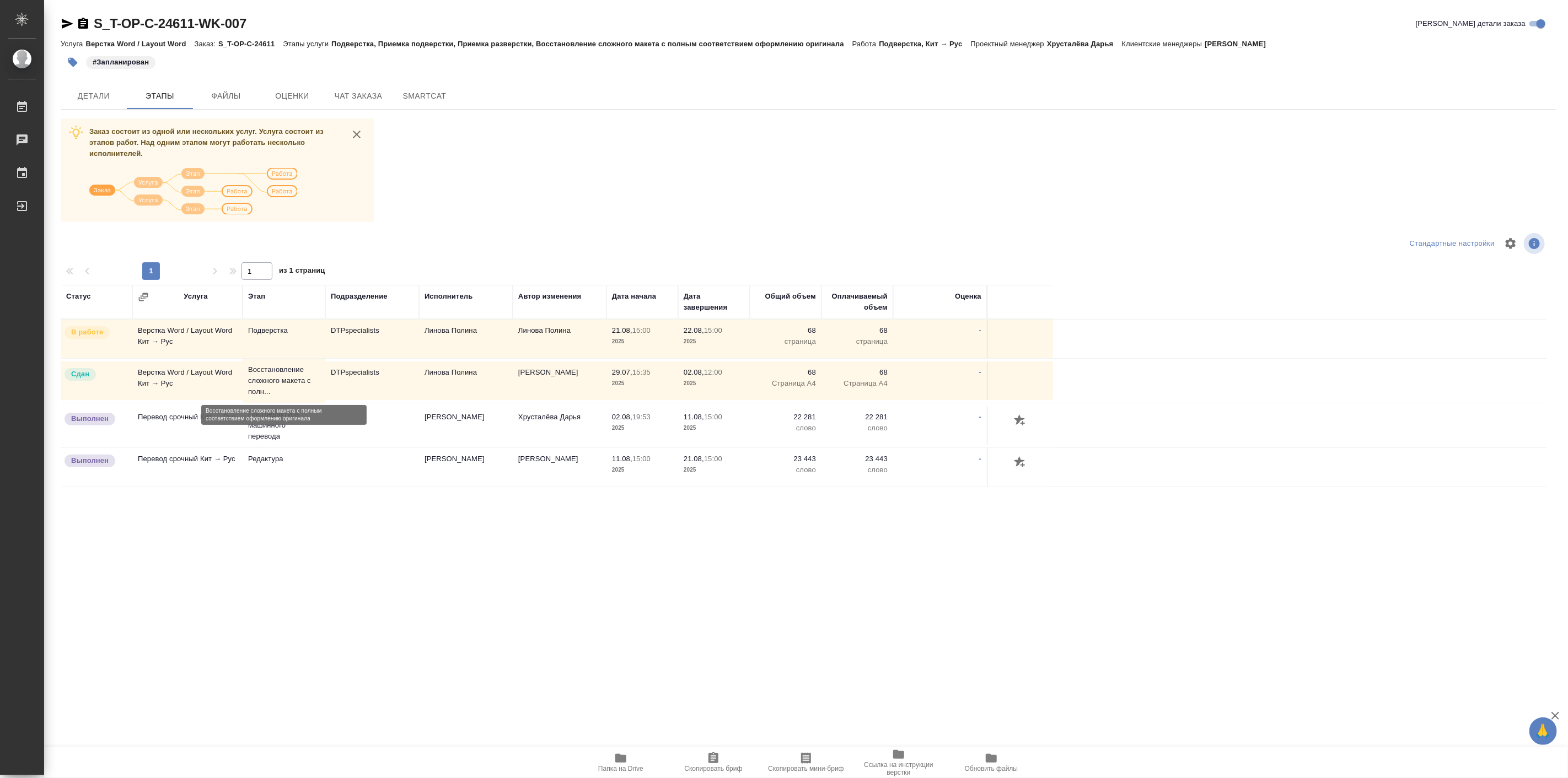
click at [296, 380] on p "Восстановление сложного макета с полн..." at bounding box center [284, 380] width 72 height 33
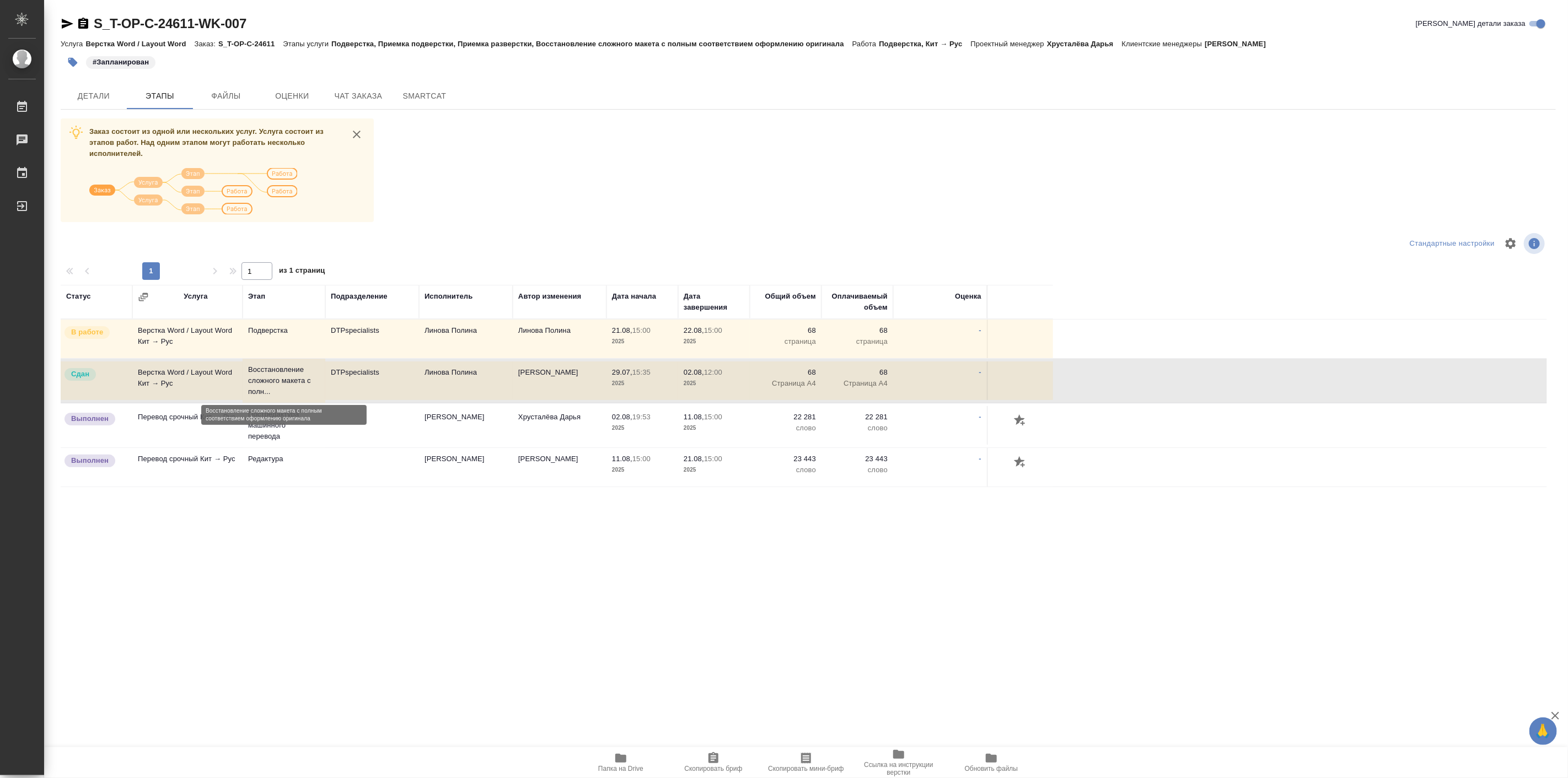
click at [296, 380] on p "Восстановление сложного макета с полн..." at bounding box center [284, 380] width 72 height 33
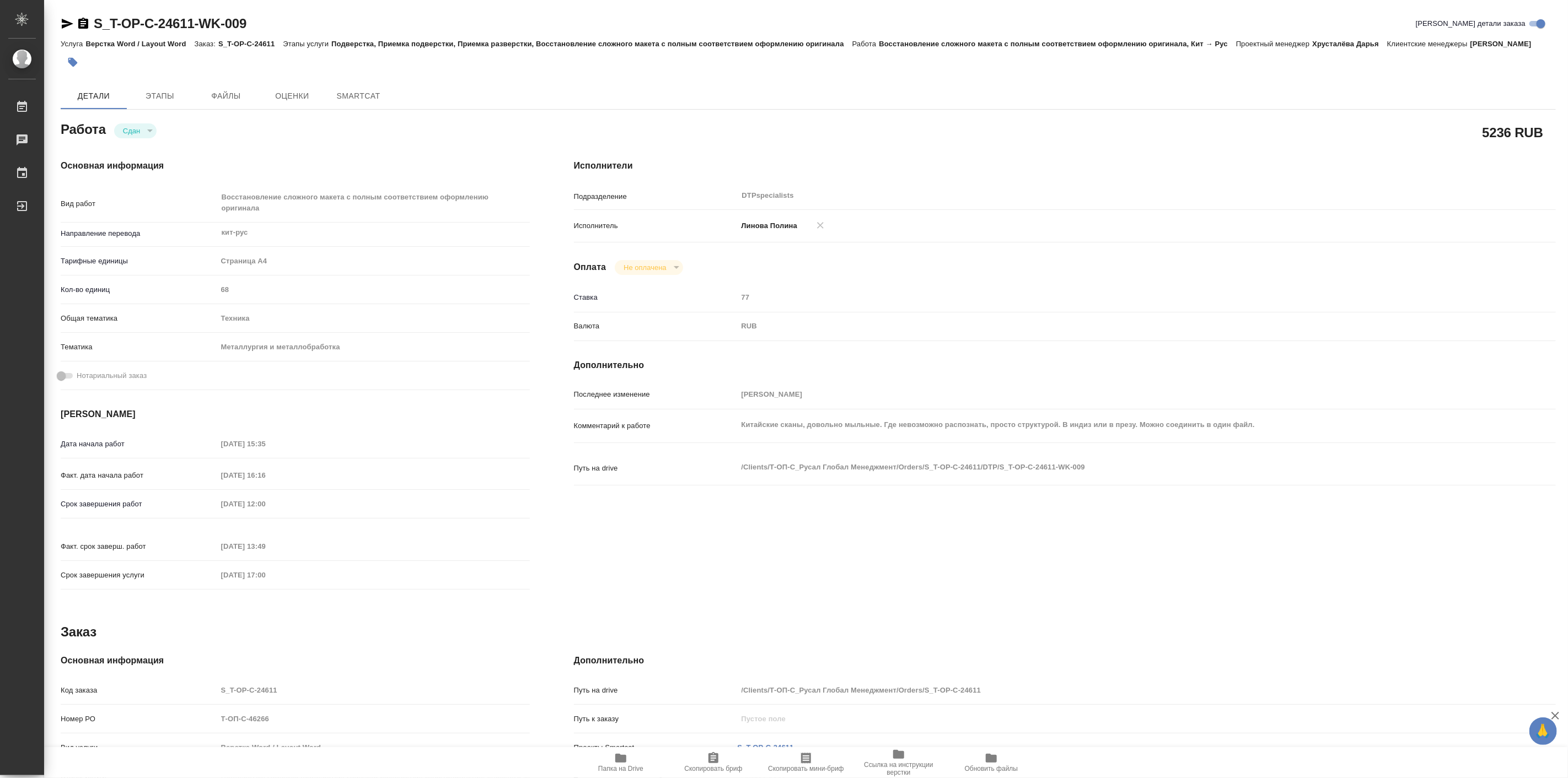
type textarea "x"
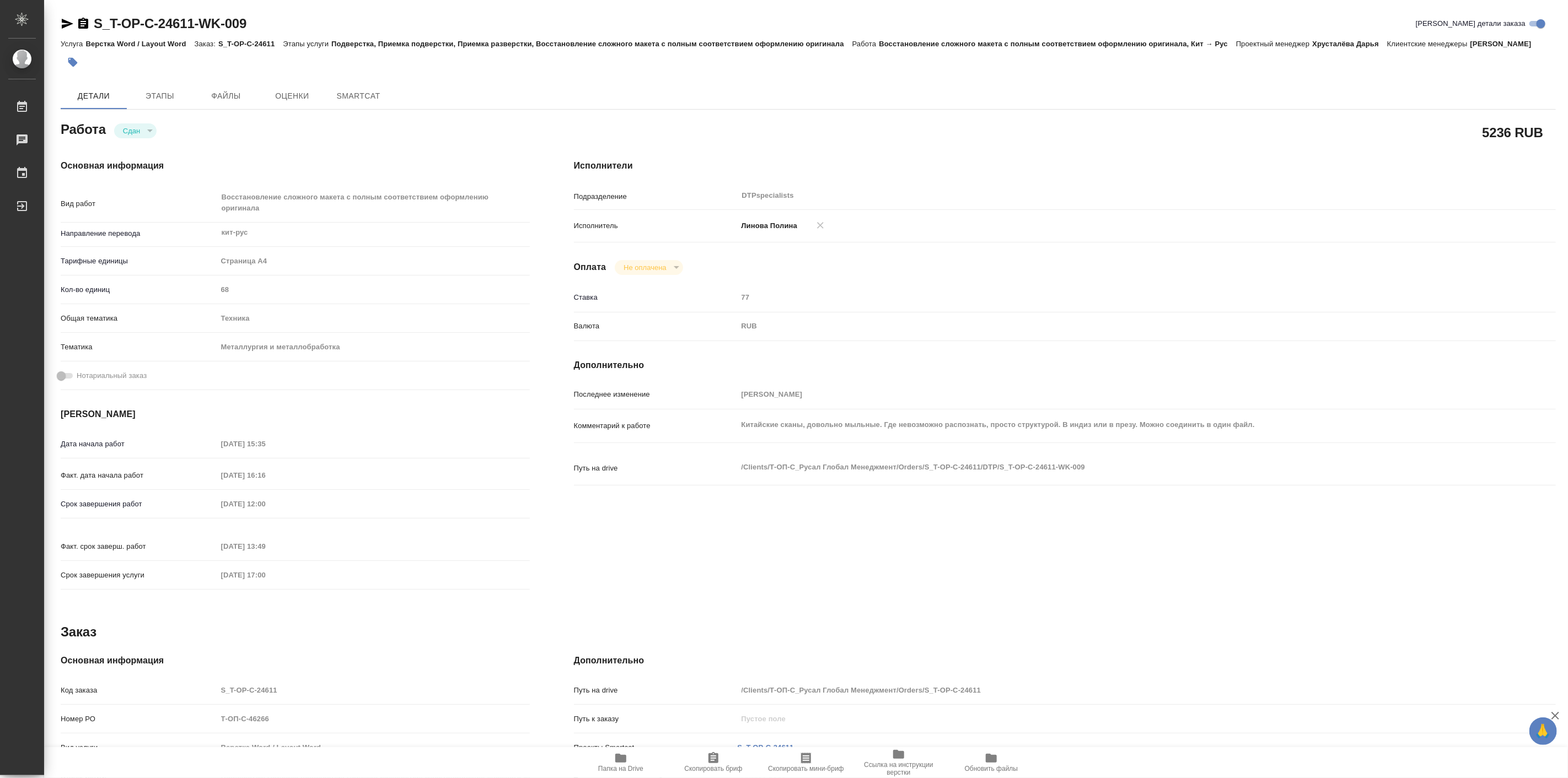
type textarea "x"
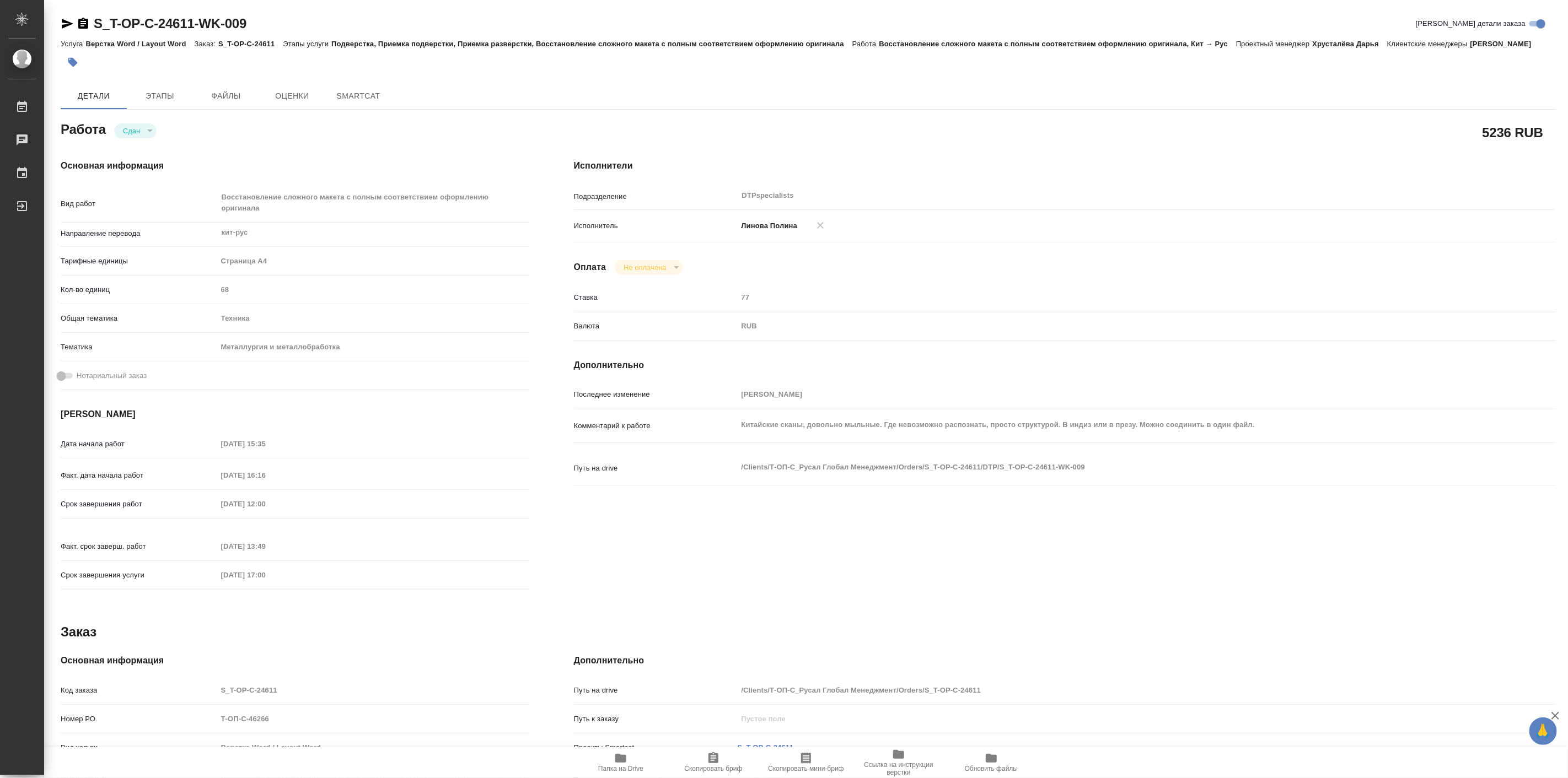
type textarea "x"
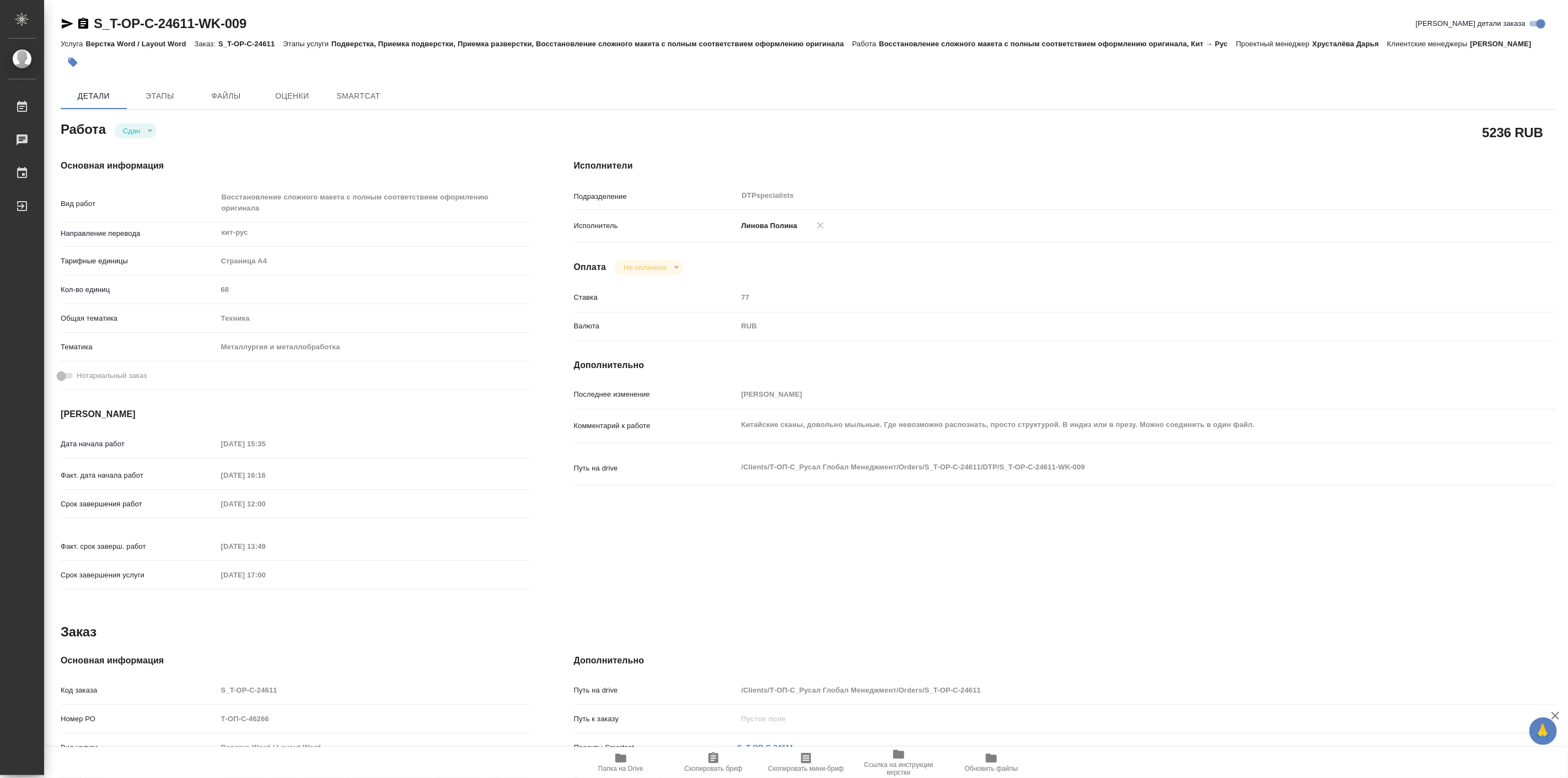
type textarea "x"
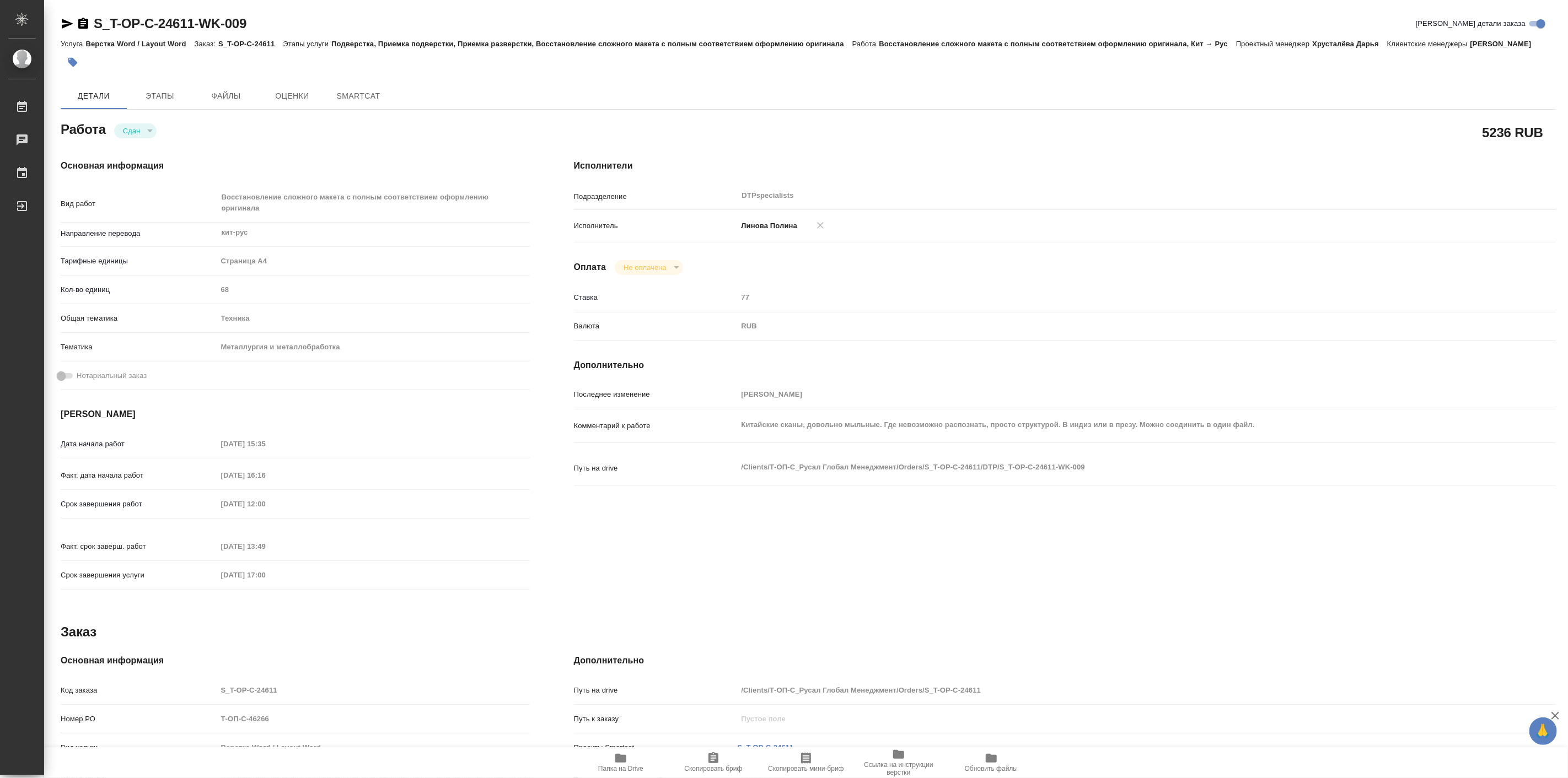
type textarea "x"
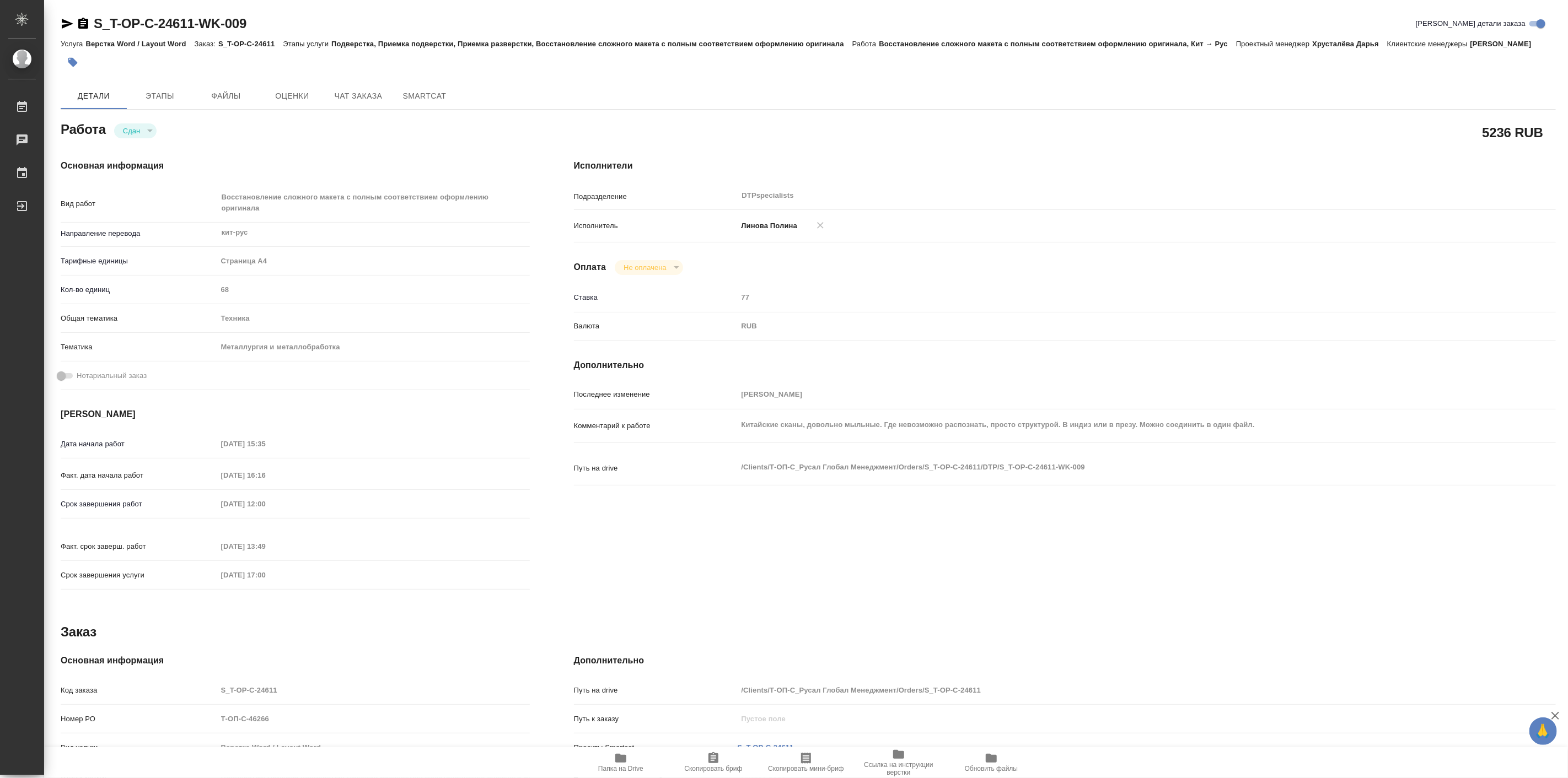
type textarea "x"
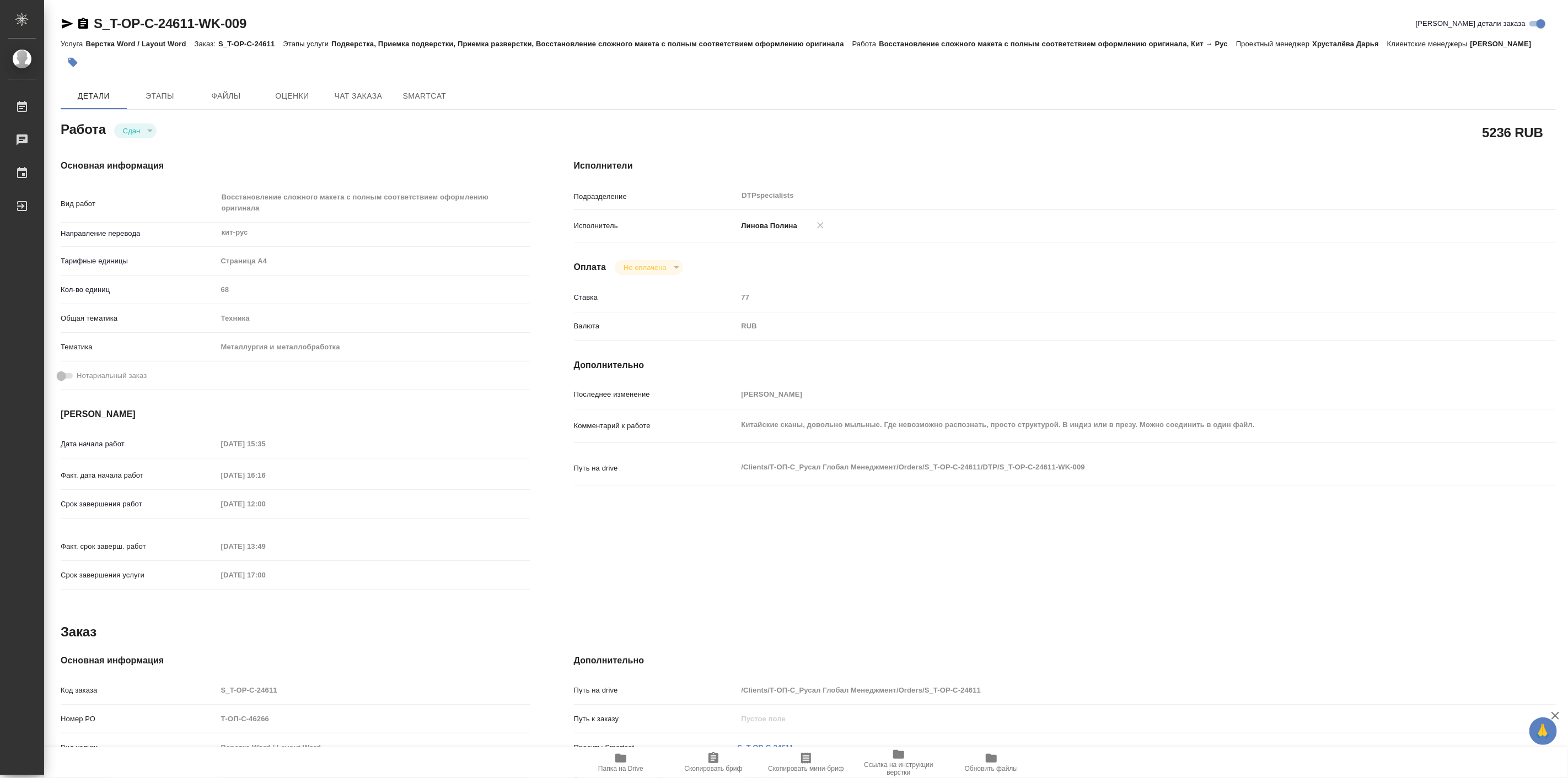
type textarea "x"
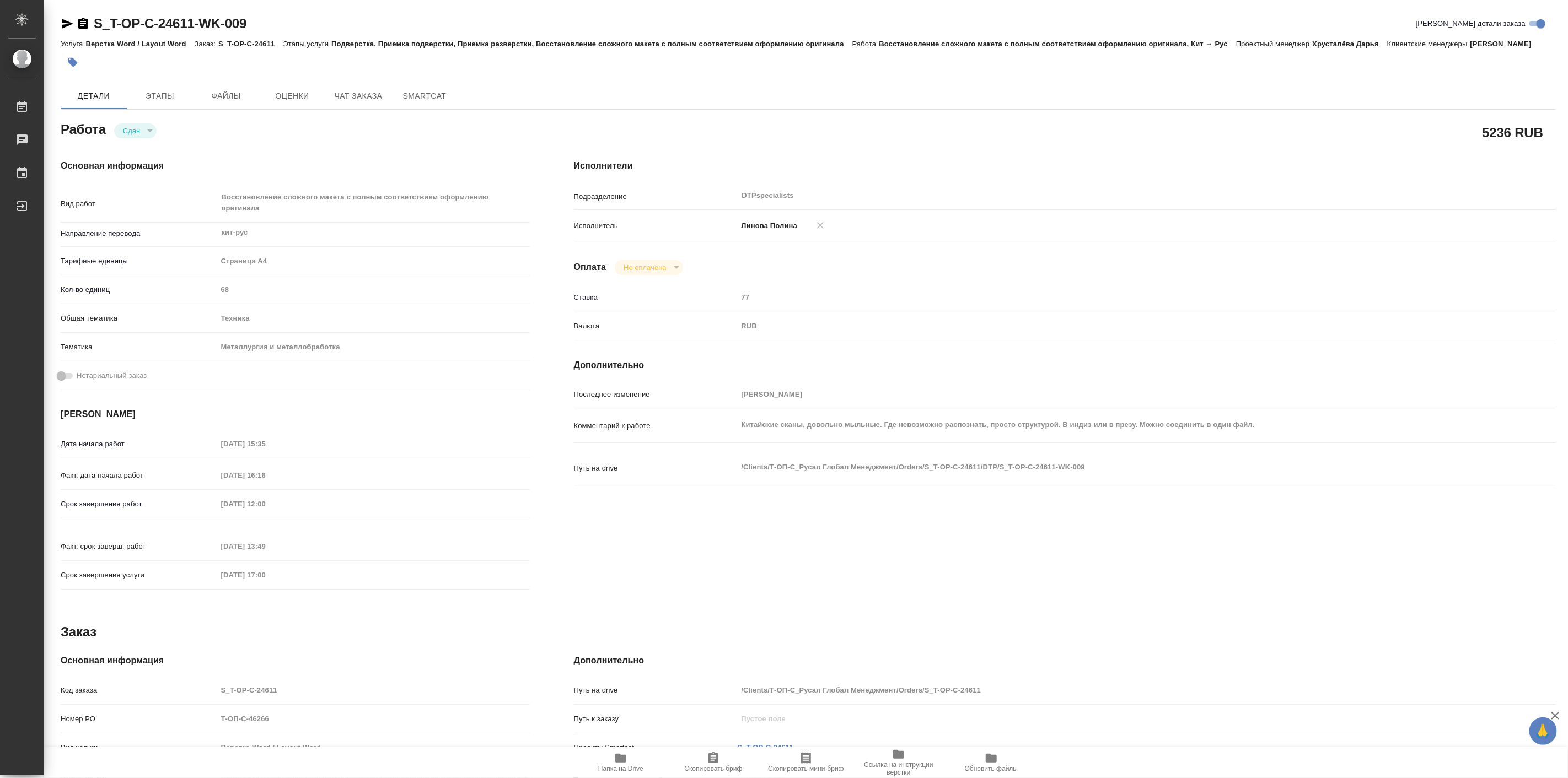
type textarea "x"
